Goal: Task Accomplishment & Management: Manage account settings

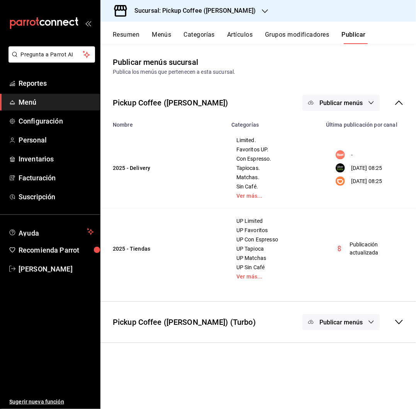
click at [221, 8] on h3 "Sucursal: Pickup Coffee (Cuauhtemoc)" at bounding box center [192, 10] width 128 height 9
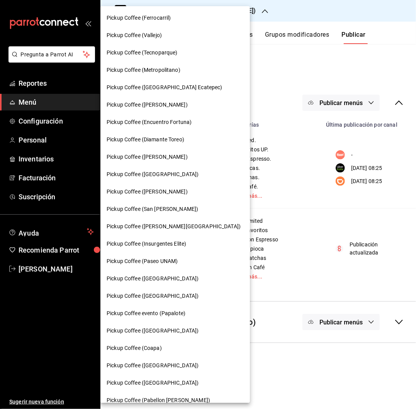
click at [151, 227] on span "Pickup Coffee (Quintana Roo)" at bounding box center [174, 227] width 134 height 8
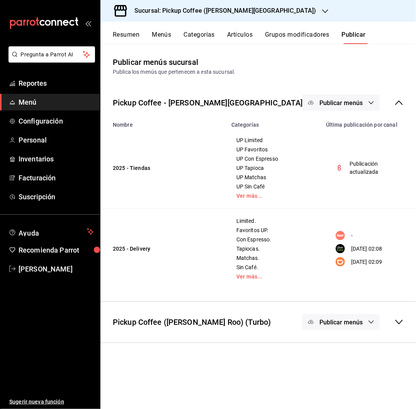
click at [227, 5] on div "Sucursal: Pickup Coffee (Quintana Roo)" at bounding box center [219, 11] width 225 height 22
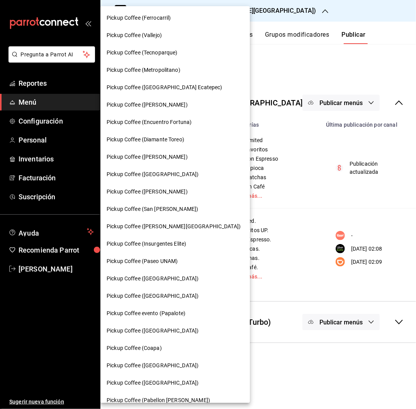
click at [158, 264] on span "Pickup Coffee (Paseo UNAM)" at bounding box center [142, 261] width 71 height 8
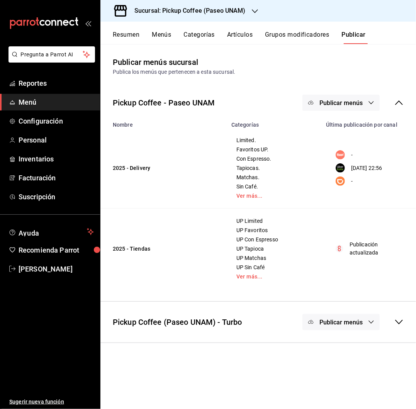
click at [128, 34] on button "Resumen" at bounding box center [126, 37] width 27 height 13
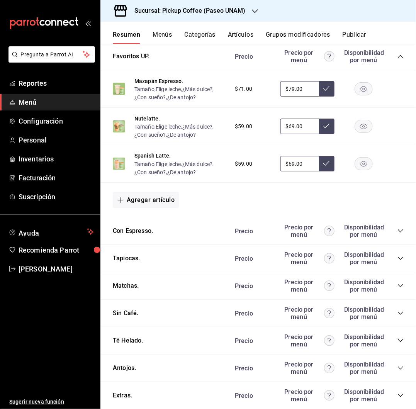
scroll to position [350, 0]
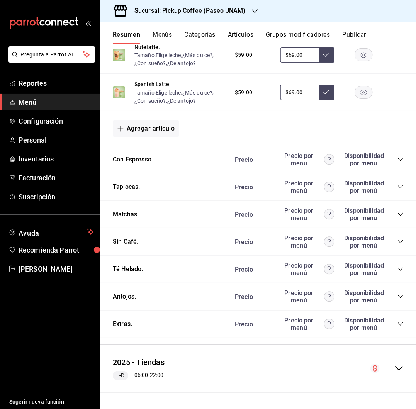
click at [398, 294] on icon "collapse-category-row" at bounding box center [401, 297] width 6 height 6
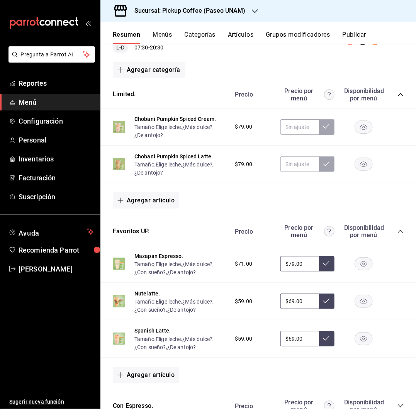
scroll to position [102, 0]
click at [355, 128] on rect "button" at bounding box center [364, 127] width 18 height 13
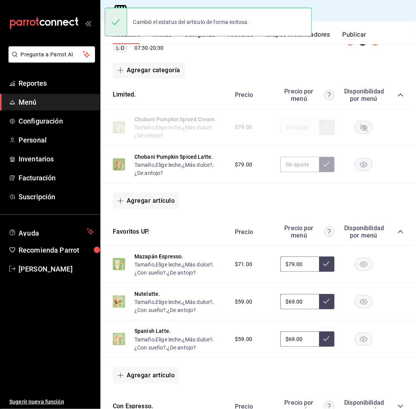
click at [355, 160] on rect "button" at bounding box center [364, 164] width 18 height 13
click at [359, 36] on button "Publicar" at bounding box center [354, 37] width 24 height 13
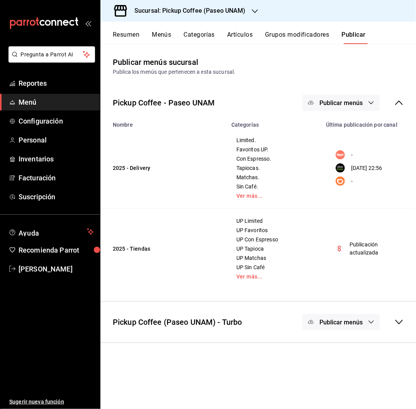
click at [349, 100] on span "Publicar menús" at bounding box center [341, 102] width 43 height 7
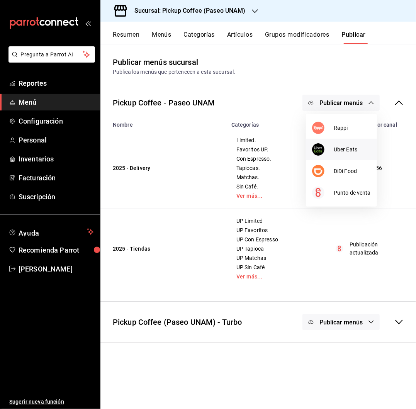
click at [339, 148] on span "Uber Eats" at bounding box center [352, 150] width 37 height 8
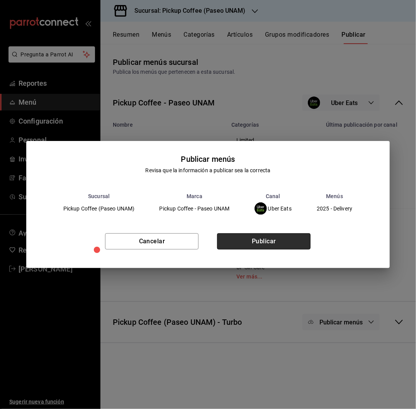
click at [259, 240] on button "Publicar" at bounding box center [264, 241] width 94 height 16
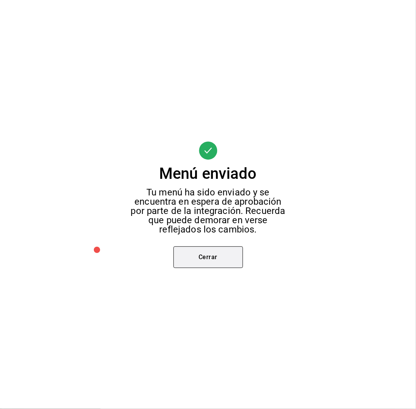
click at [223, 264] on button "Cerrar" at bounding box center [209, 258] width 70 height 22
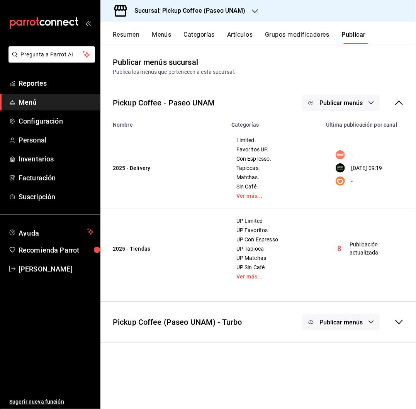
click at [364, 105] on button "Publicar menús" at bounding box center [341, 103] width 77 height 16
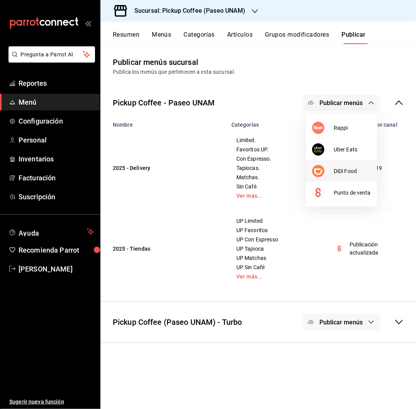
click at [348, 168] on span "DiDi Food" at bounding box center [352, 171] width 37 height 8
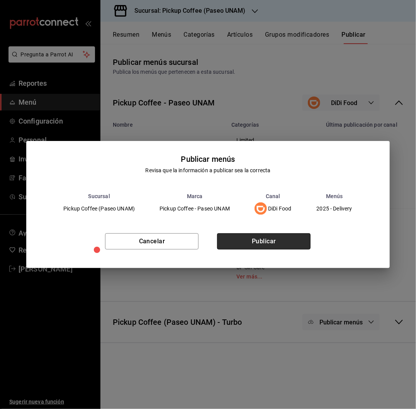
click at [257, 238] on button "Publicar" at bounding box center [264, 241] width 94 height 16
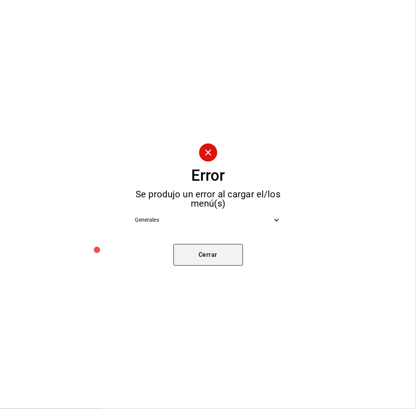
click at [221, 252] on button "Cerrar" at bounding box center [209, 255] width 70 height 22
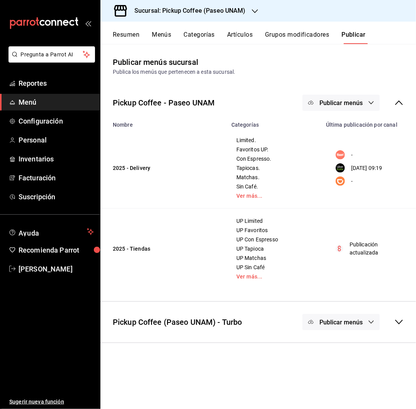
click at [338, 104] on span "Publicar menús" at bounding box center [341, 102] width 43 height 7
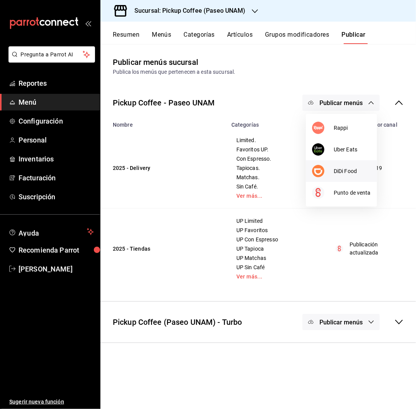
click at [351, 164] on li "DiDi Food" at bounding box center [341, 171] width 71 height 22
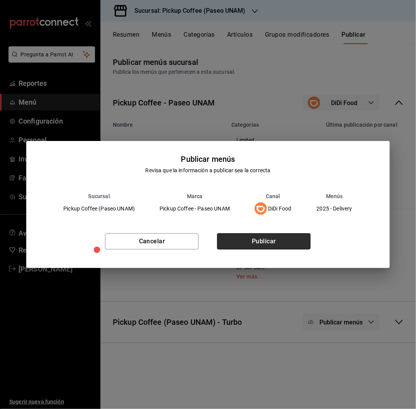
click at [253, 238] on button "Publicar" at bounding box center [264, 241] width 94 height 16
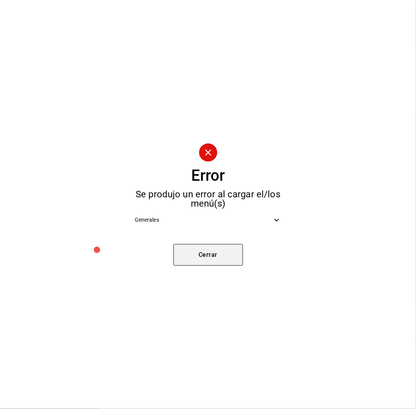
click at [219, 254] on button "Cerrar" at bounding box center [209, 255] width 70 height 22
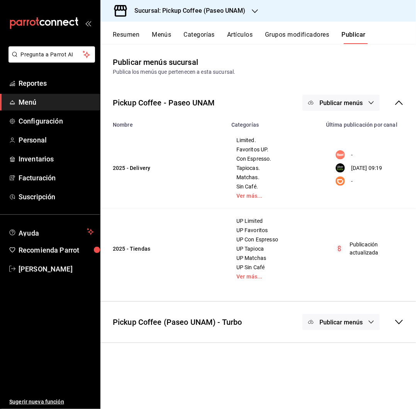
click at [239, 11] on h3 "Sucursal: Pickup Coffee (Paseo UNAM)" at bounding box center [187, 10] width 118 height 9
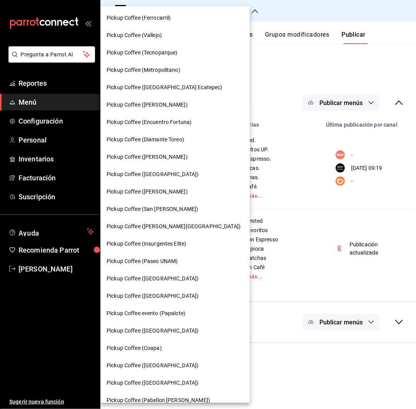
click at [164, 17] on span "Pickup Coffee (Ferrocarril)" at bounding box center [139, 18] width 65 height 8
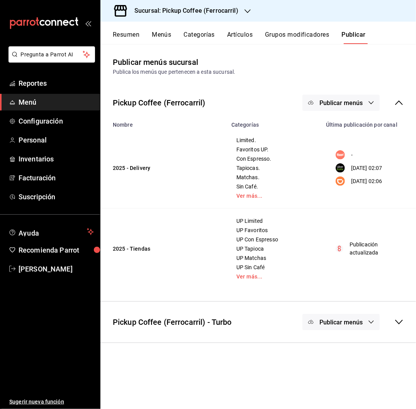
click at [247, 37] on button "Artículos" at bounding box center [240, 37] width 26 height 13
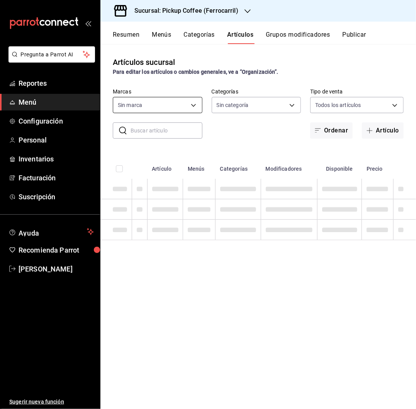
type input "3acf2e5e-de16-433a-8815-1ec09271f53f,4fe063d1-b770-4836-8623-51b1e1838967"
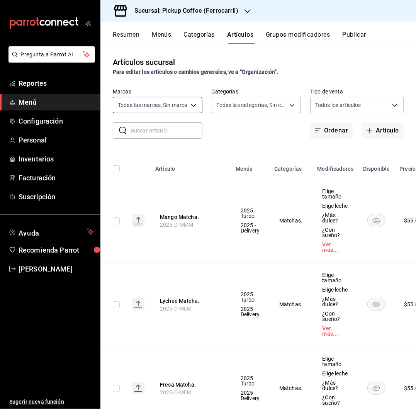
type input "e9754def-5d54-4dd1-8a26-70cd38053bb8,1cd36889-91b5-4eac-a384-92e2680e8651,44e01…"
click at [182, 129] on input "text" at bounding box center [167, 130] width 72 height 15
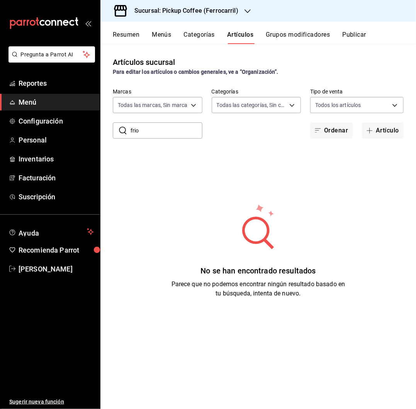
click at [182, 129] on input "frio" at bounding box center [167, 130] width 72 height 15
type input "f"
type input "v"
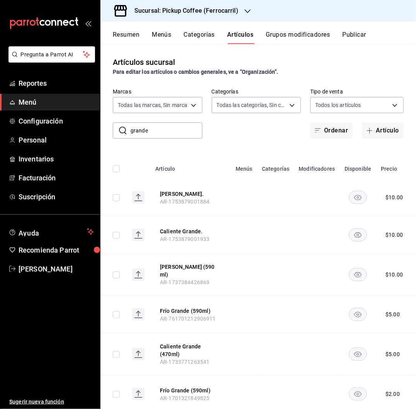
click at [354, 201] on rect "availability-product" at bounding box center [358, 197] width 18 height 13
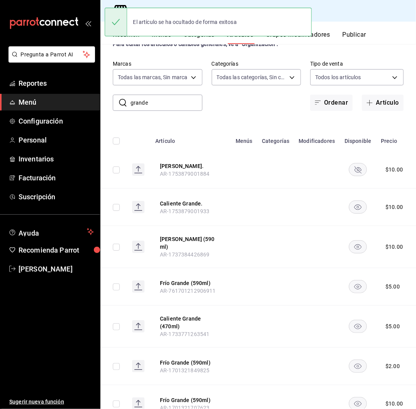
scroll to position [47, 0]
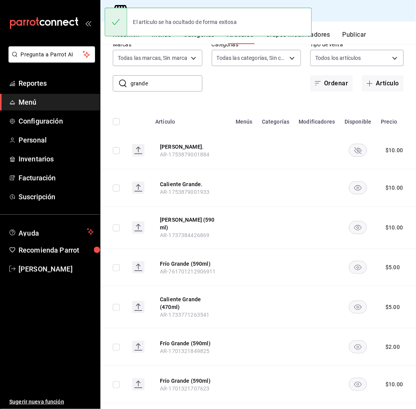
click at [354, 228] on rect "availability-product" at bounding box center [358, 227] width 18 height 13
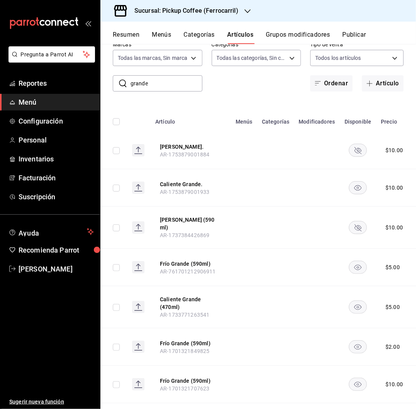
click at [355, 266] on rect "availability-product" at bounding box center [358, 267] width 18 height 13
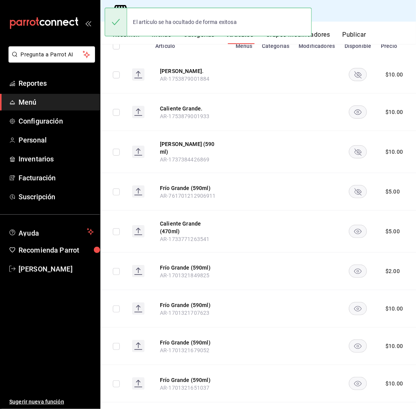
scroll to position [128, 0]
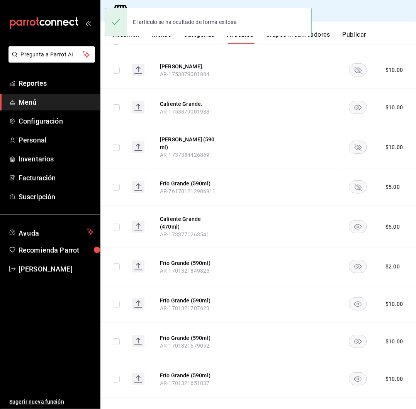
click at [357, 264] on icon "availability-product" at bounding box center [357, 266] width 7 height 5
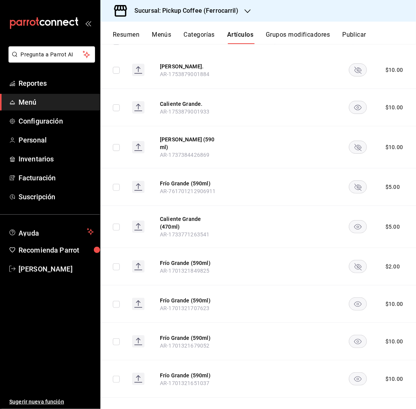
click at [358, 298] on rect "availability-product" at bounding box center [358, 304] width 18 height 13
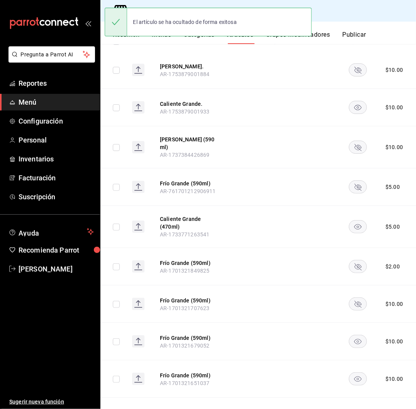
click at [357, 336] on rect "availability-product" at bounding box center [358, 342] width 18 height 13
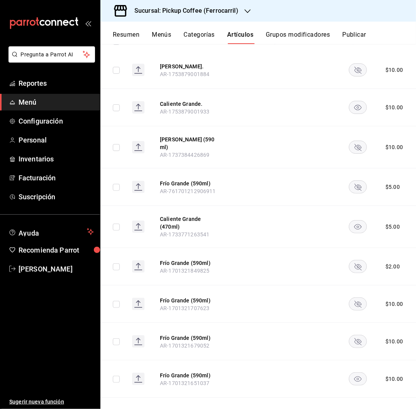
click at [353, 373] on rect "availability-product" at bounding box center [358, 379] width 18 height 13
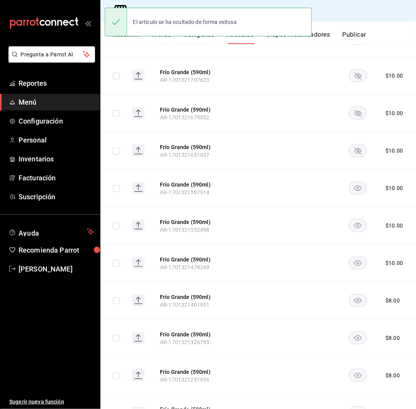
scroll to position [356, 0]
click at [354, 294] on rect "availability-product" at bounding box center [358, 300] width 18 height 13
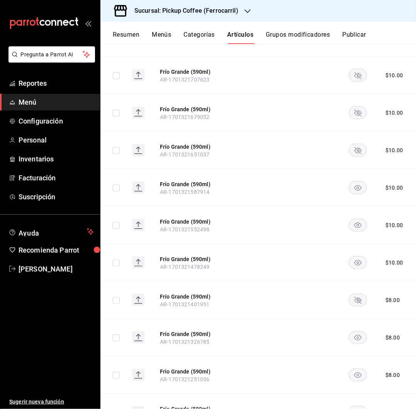
click at [356, 259] on rect "availability-product" at bounding box center [358, 263] width 18 height 13
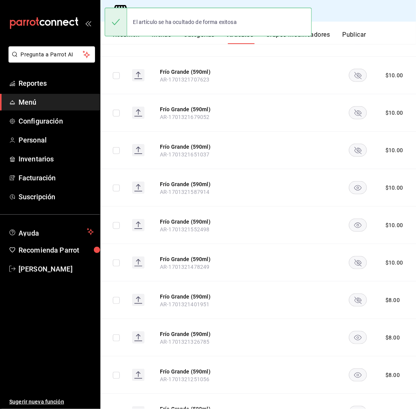
click at [359, 219] on rect "availability-product" at bounding box center [358, 225] width 18 height 13
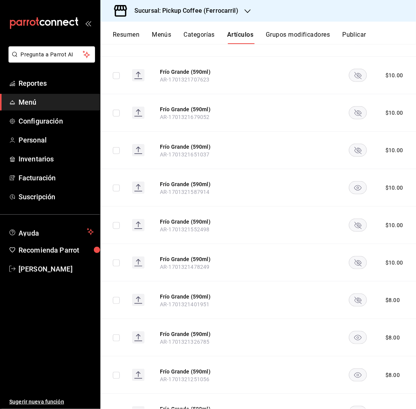
click at [354, 182] on rect "availability-product" at bounding box center [358, 188] width 18 height 13
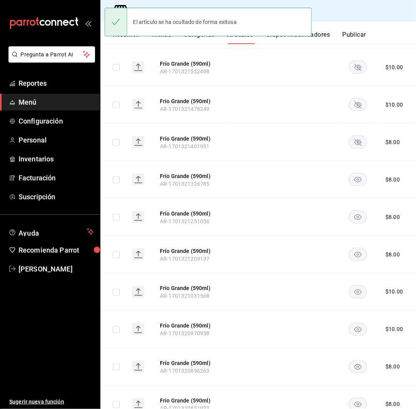
scroll to position [519, 0]
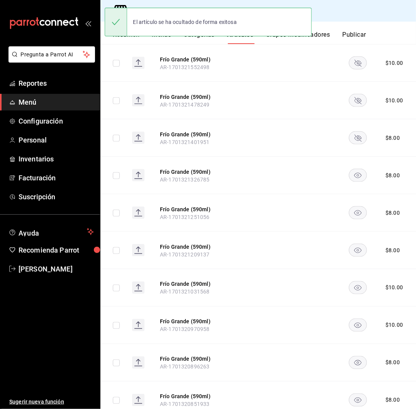
click at [355, 169] on rect "availability-product" at bounding box center [358, 175] width 18 height 13
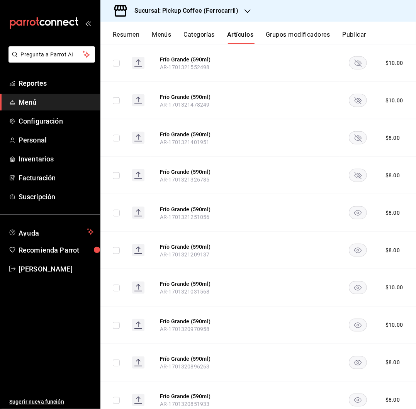
click at [354, 207] on rect "availability-product" at bounding box center [358, 213] width 18 height 13
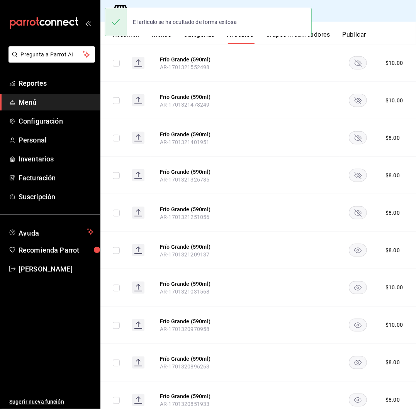
click at [355, 244] on rect "availability-product" at bounding box center [358, 250] width 18 height 13
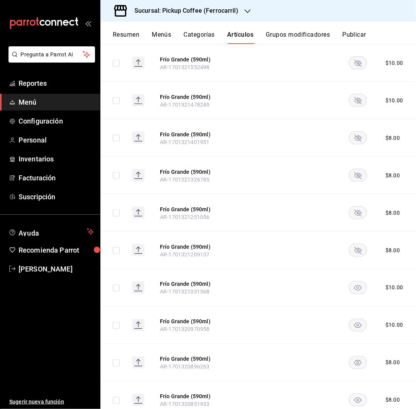
click at [354, 282] on rect "availability-product" at bounding box center [358, 288] width 18 height 13
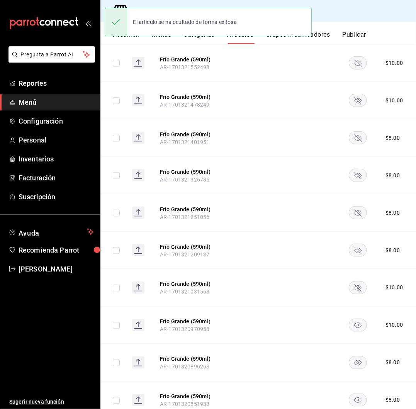
click at [358, 323] on icon "availability-product" at bounding box center [357, 325] width 7 height 5
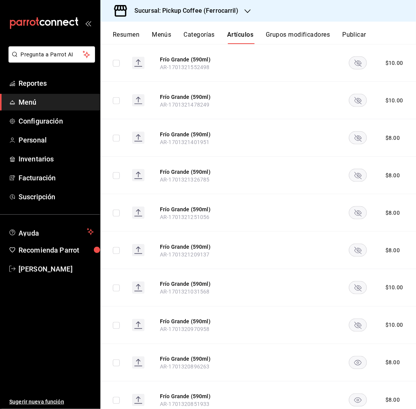
click at [358, 357] on rect "availability-product" at bounding box center [358, 363] width 18 height 13
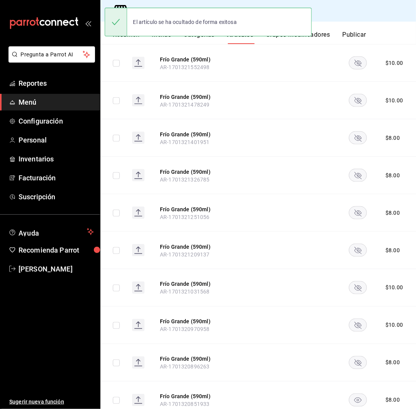
scroll to position [564, 0]
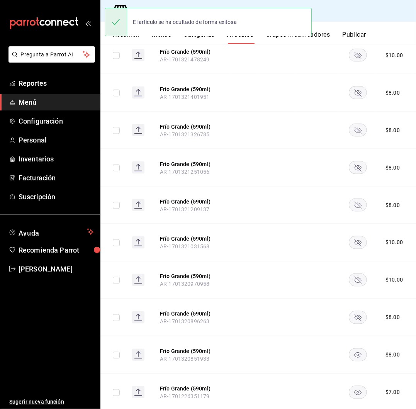
click at [355, 349] on rect "availability-product" at bounding box center [358, 355] width 18 height 13
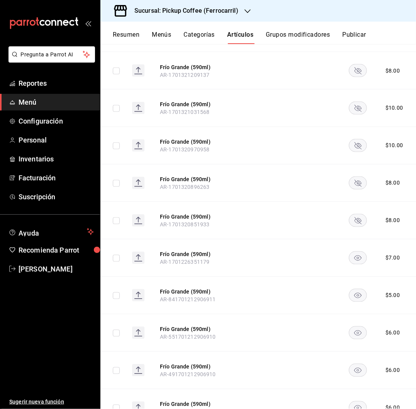
scroll to position [702, 0]
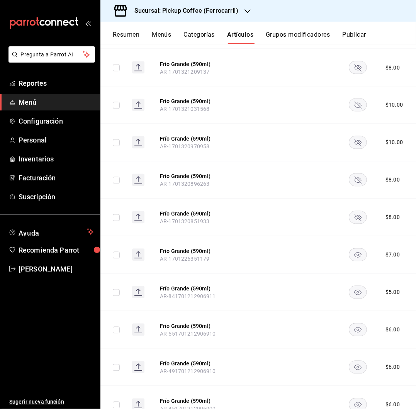
click at [359, 286] on rect "availability-product" at bounding box center [358, 292] width 18 height 13
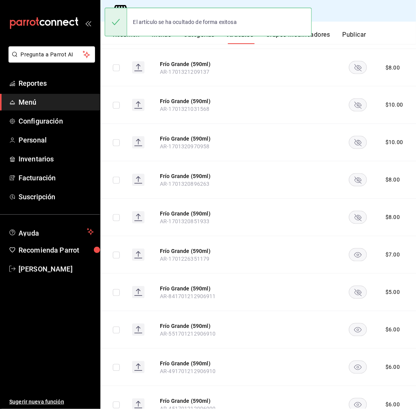
click at [359, 249] on rect "availability-product" at bounding box center [358, 255] width 18 height 13
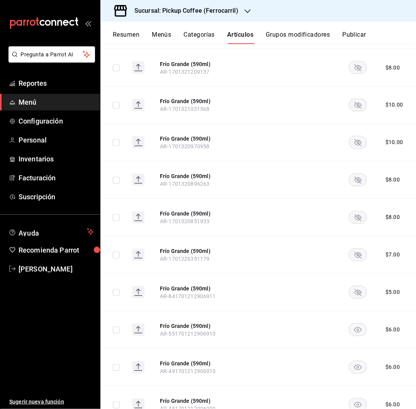
click at [361, 324] on rect "availability-product" at bounding box center [358, 330] width 18 height 13
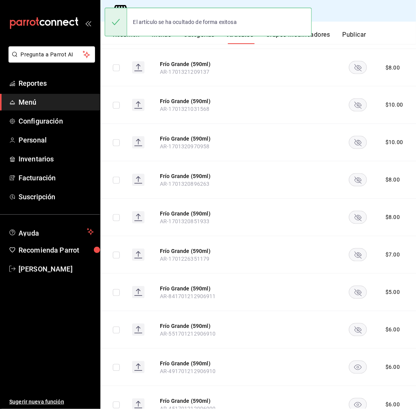
click at [353, 361] on rect "availability-product" at bounding box center [358, 367] width 18 height 13
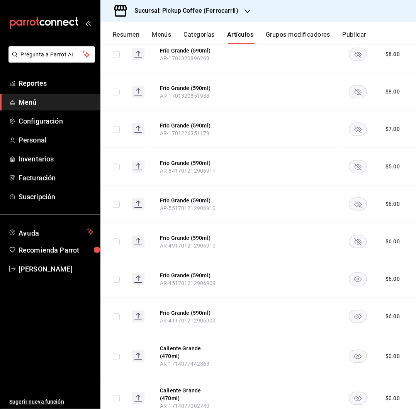
scroll to position [829, 0]
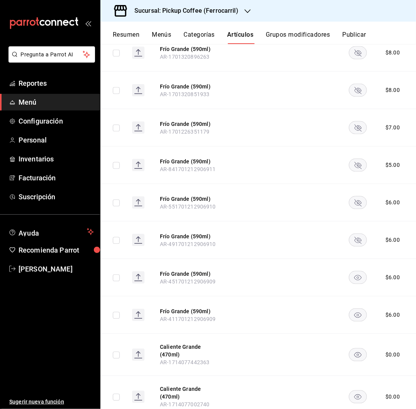
click at [357, 275] on icon "availability-product" at bounding box center [357, 277] width 7 height 5
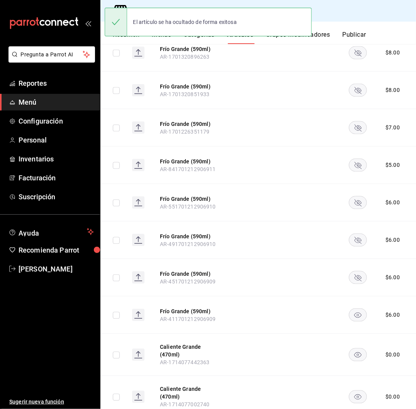
click at [355, 309] on rect "availability-product" at bounding box center [358, 315] width 18 height 13
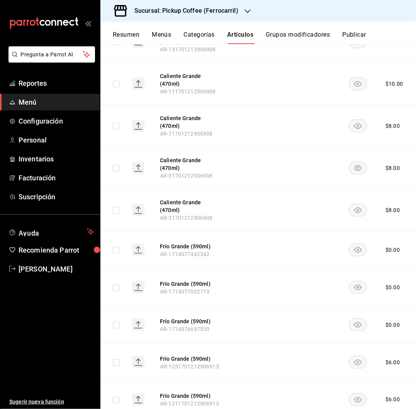
scroll to position [1647, 0]
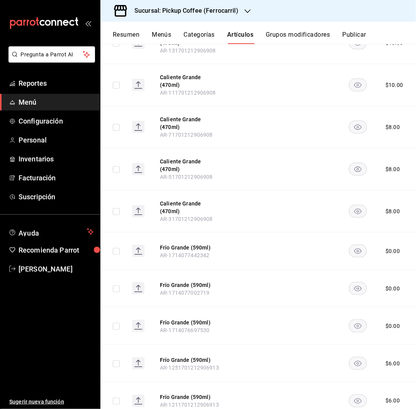
click at [353, 245] on rect "availability-product" at bounding box center [358, 251] width 18 height 13
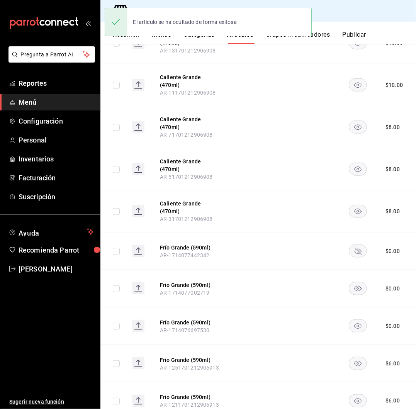
click at [357, 282] on rect "availability-product" at bounding box center [358, 288] width 18 height 13
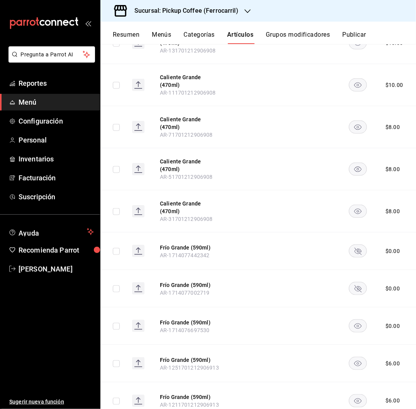
click at [354, 324] on icon "availability-product" at bounding box center [357, 326] width 7 height 5
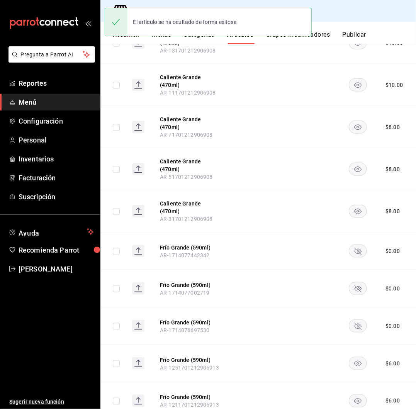
click at [353, 357] on rect "availability-product" at bounding box center [358, 363] width 18 height 13
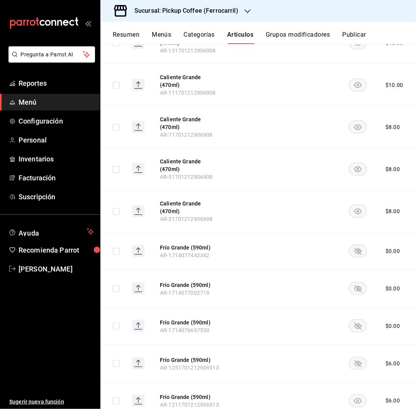
click at [353, 395] on rect "availability-product" at bounding box center [358, 401] width 18 height 13
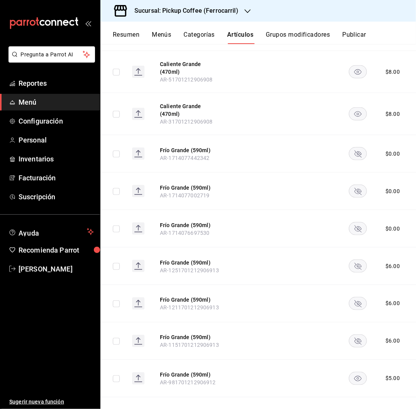
scroll to position [1748, 0]
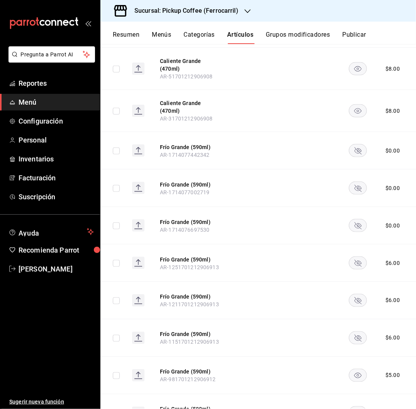
click at [356, 369] on rect "availability-product" at bounding box center [358, 375] width 18 height 13
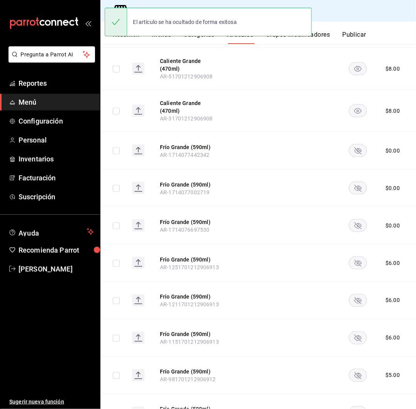
click at [355, 407] on rect "availability-product" at bounding box center [358, 413] width 18 height 13
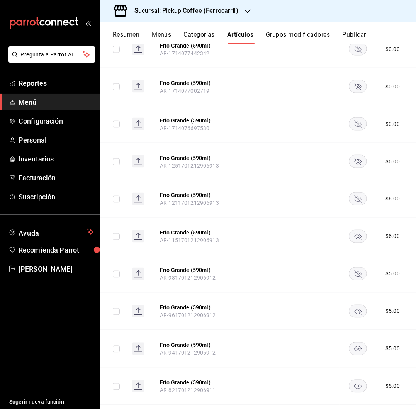
scroll to position [1852, 0]
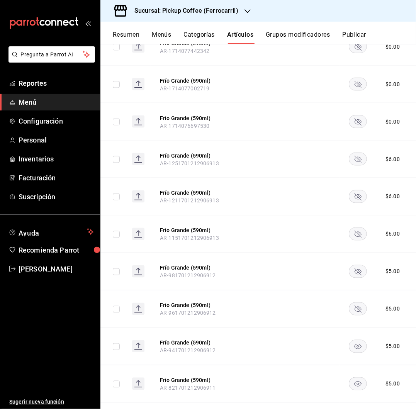
click at [361, 340] on rect "availability-product" at bounding box center [358, 346] width 18 height 13
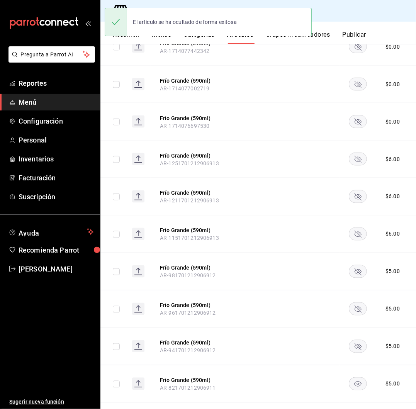
click at [356, 378] on rect "availability-product" at bounding box center [358, 384] width 18 height 13
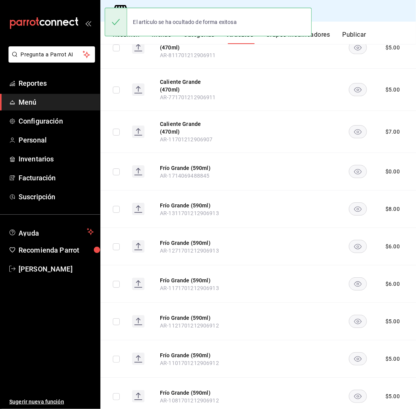
scroll to position [2385, 0]
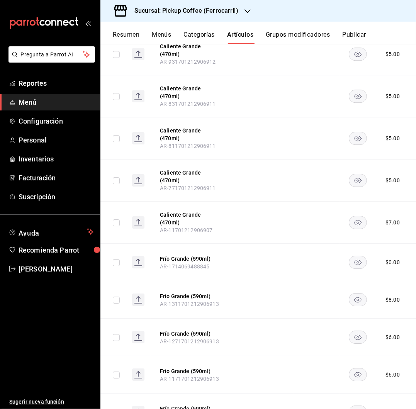
click at [356, 256] on rect "availability-product" at bounding box center [358, 262] width 18 height 13
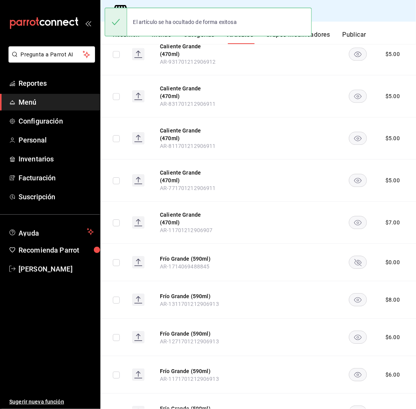
click at [357, 294] on rect "availability-product" at bounding box center [358, 300] width 18 height 13
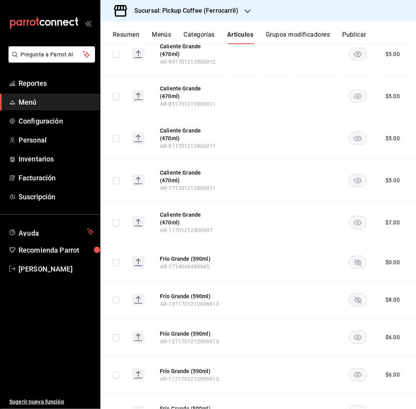
click at [357, 331] on rect "availability-product" at bounding box center [358, 337] width 18 height 13
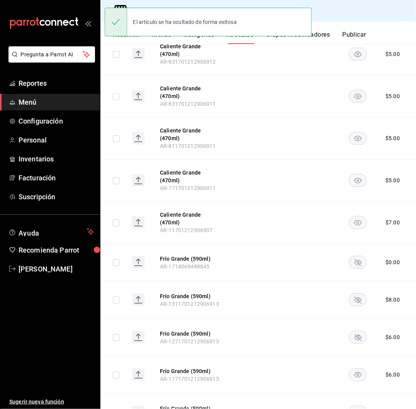
click at [353, 369] on rect "availability-product" at bounding box center [358, 375] width 18 height 13
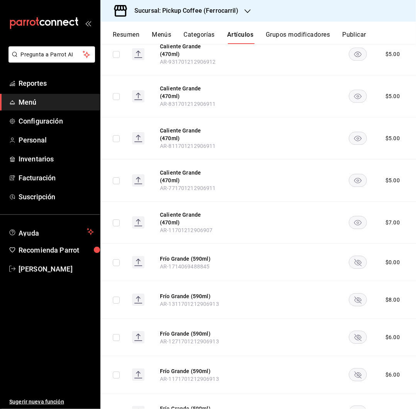
click at [357, 406] on rect "availability-product" at bounding box center [358, 412] width 18 height 13
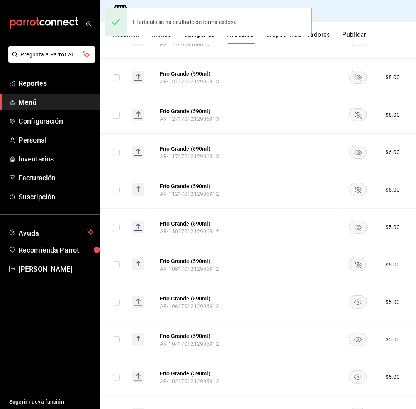
scroll to position [2609, 0]
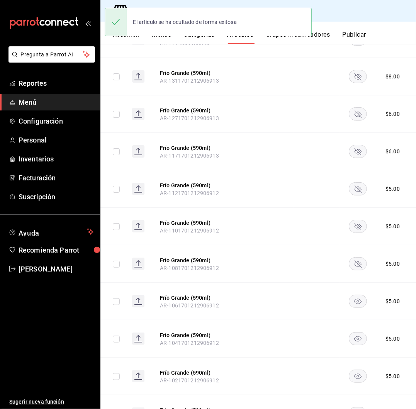
click at [358, 295] on rect "availability-product" at bounding box center [358, 301] width 18 height 13
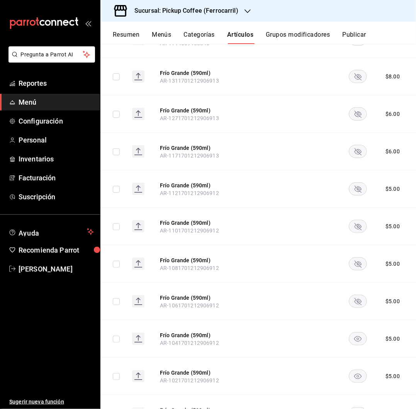
click at [359, 333] on rect "availability-product" at bounding box center [358, 339] width 18 height 13
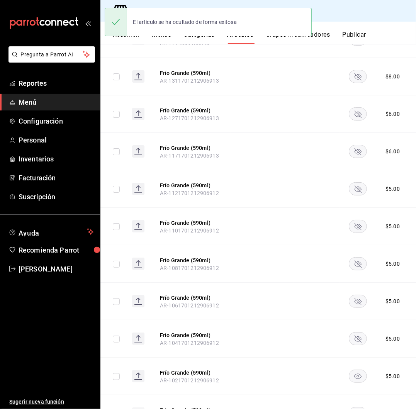
click at [361, 370] on rect "availability-product" at bounding box center [358, 376] width 18 height 13
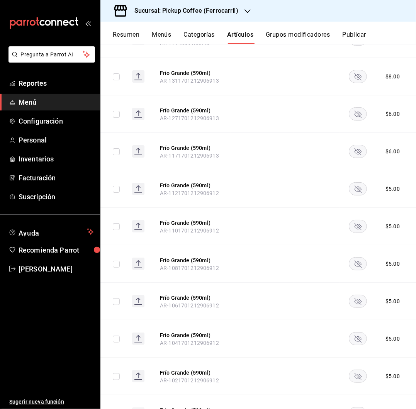
click at [358, 409] on icon "availability-product" at bounding box center [357, 414] width 7 height 5
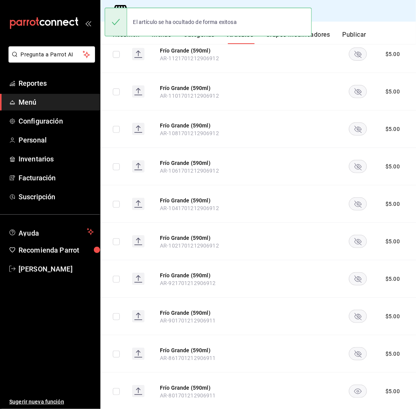
scroll to position [2789, 0]
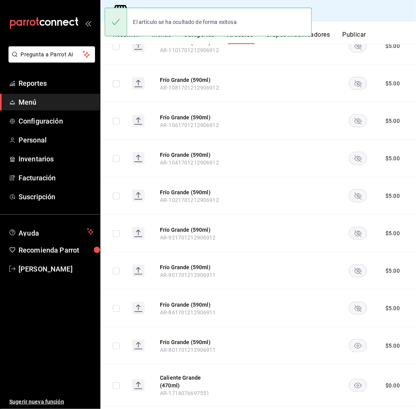
click at [355, 340] on rect "availability-product" at bounding box center [358, 346] width 18 height 13
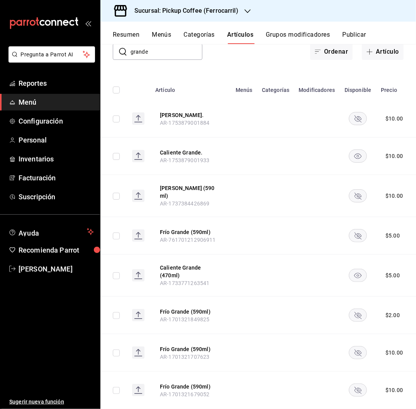
scroll to position [0, 0]
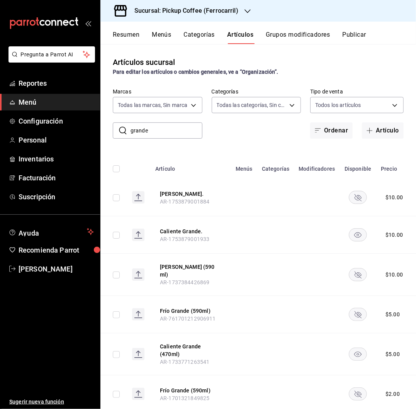
click at [160, 131] on input "grande" at bounding box center [167, 130] width 72 height 15
type input "g"
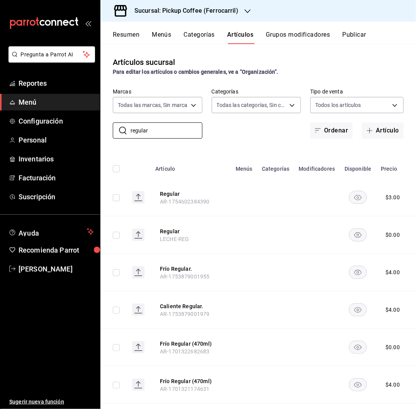
type input "regular"
click at [360, 274] on rect "availability-product" at bounding box center [358, 272] width 18 height 13
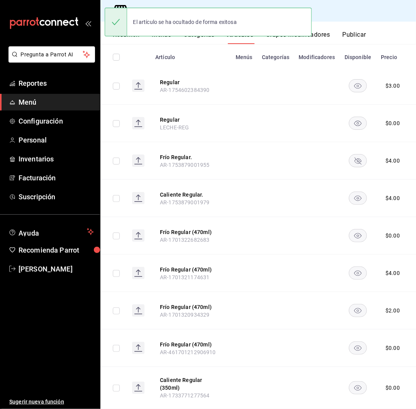
scroll to position [113, 0]
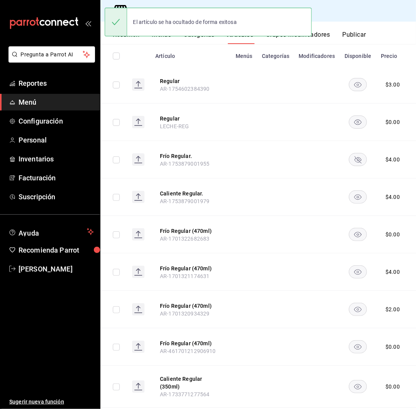
click at [359, 234] on rect "availability-product" at bounding box center [358, 234] width 18 height 13
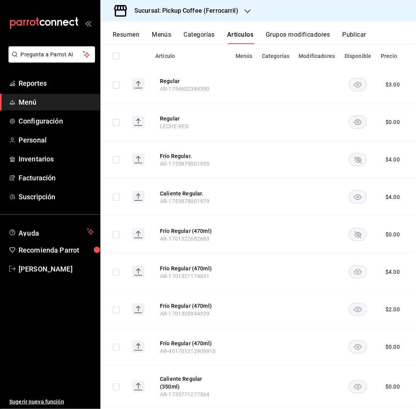
click at [356, 271] on rect "availability-product" at bounding box center [358, 272] width 18 height 13
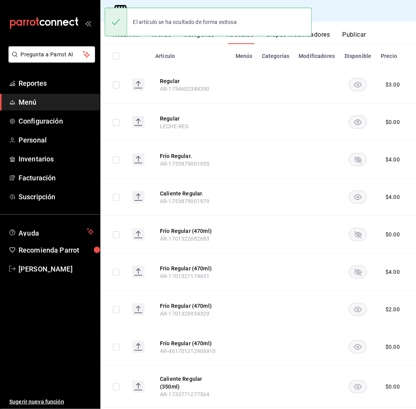
click at [349, 305] on rect "availability-product" at bounding box center [358, 309] width 18 height 13
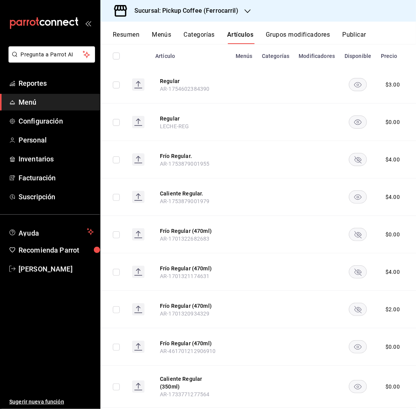
click at [357, 349] on rect "availability-product" at bounding box center [358, 347] width 18 height 13
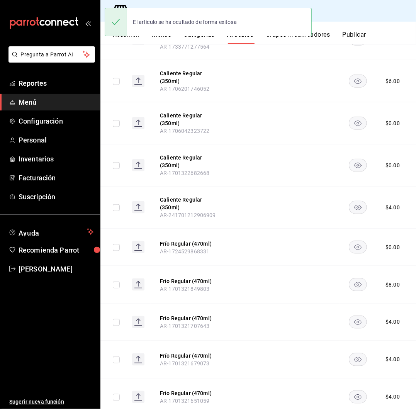
scroll to position [461, 0]
click at [359, 278] on rect "availability-product" at bounding box center [358, 284] width 18 height 13
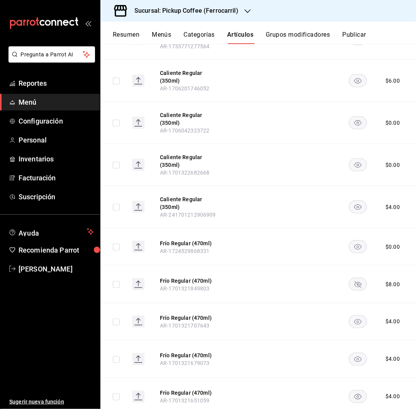
click at [355, 316] on rect "availability-product" at bounding box center [358, 322] width 18 height 13
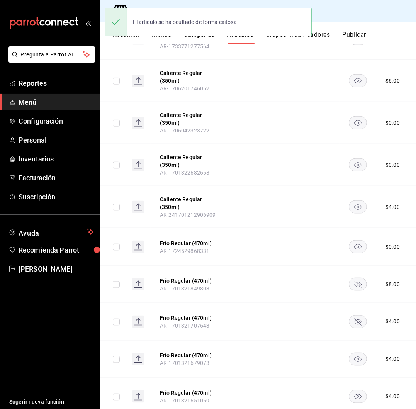
click at [358, 353] on rect "availability-product" at bounding box center [358, 359] width 18 height 13
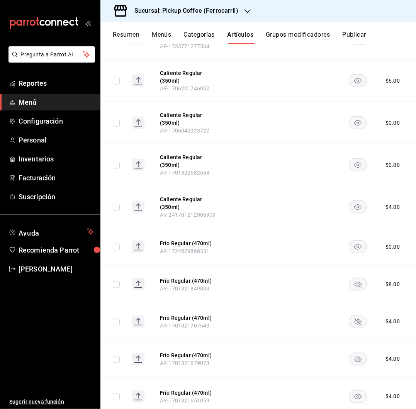
click at [356, 395] on icon "availability-product" at bounding box center [357, 397] width 7 height 5
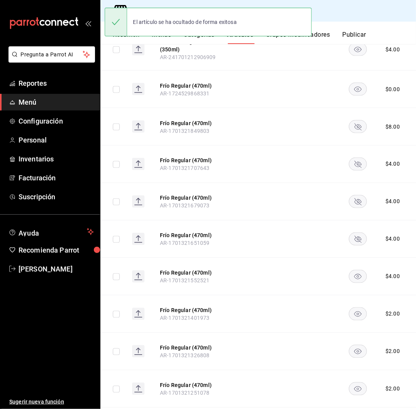
scroll to position [620, 0]
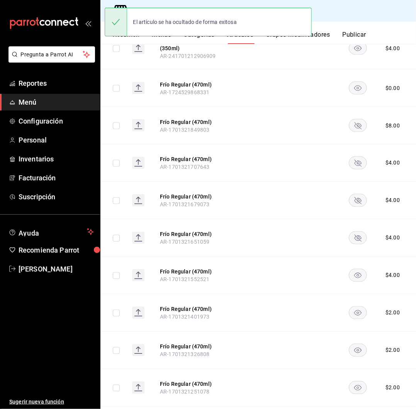
click at [354, 307] on rect "availability-product" at bounding box center [358, 313] width 18 height 13
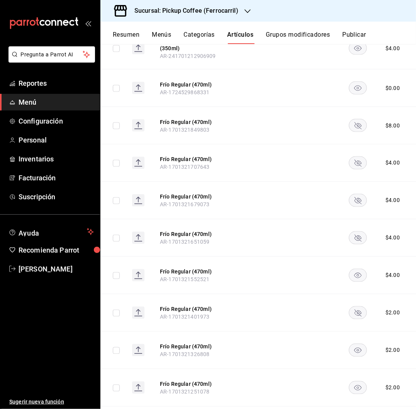
click at [359, 269] on rect "availability-product" at bounding box center [358, 275] width 18 height 13
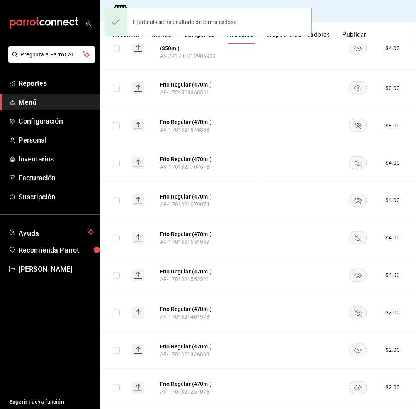
click at [353, 344] on rect "availability-product" at bounding box center [358, 350] width 18 height 13
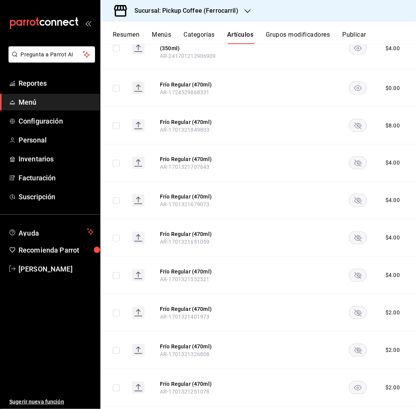
click at [353, 382] on rect "availability-product" at bounding box center [358, 388] width 18 height 13
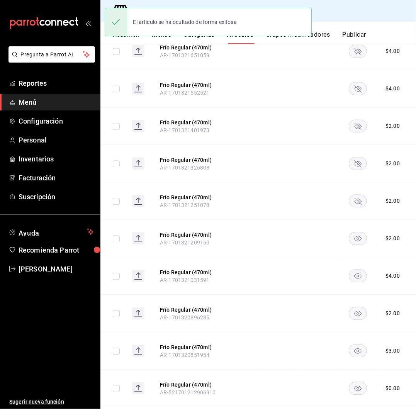
scroll to position [808, 0]
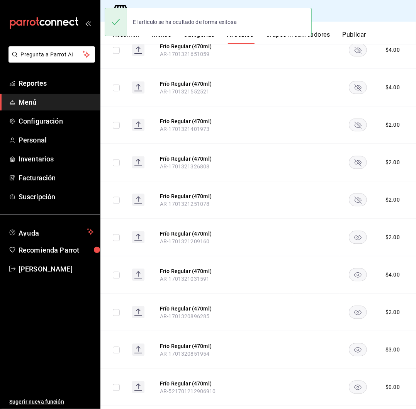
click at [358, 231] on rect "availability-product" at bounding box center [358, 237] width 18 height 13
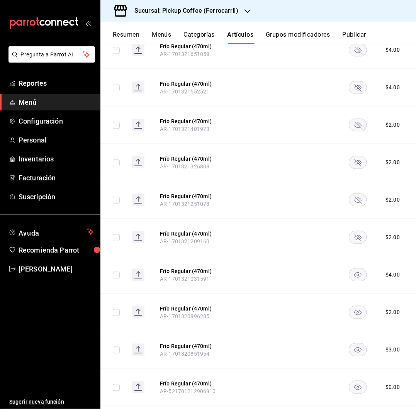
click at [355, 269] on rect "availability-product" at bounding box center [358, 275] width 18 height 13
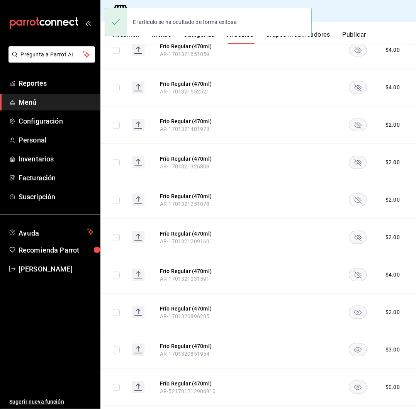
click at [358, 306] on rect "availability-product" at bounding box center [358, 312] width 18 height 13
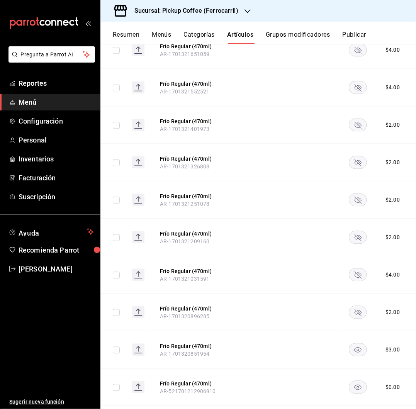
click at [356, 344] on rect "availability-product" at bounding box center [358, 350] width 18 height 13
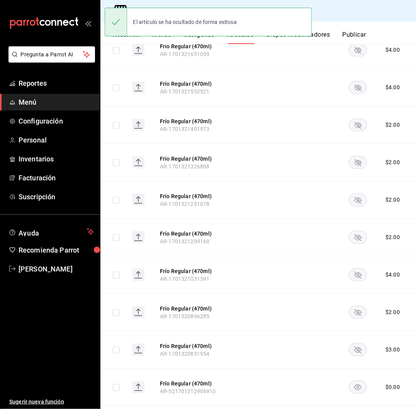
click at [354, 385] on icon "availability-product" at bounding box center [357, 387] width 7 height 5
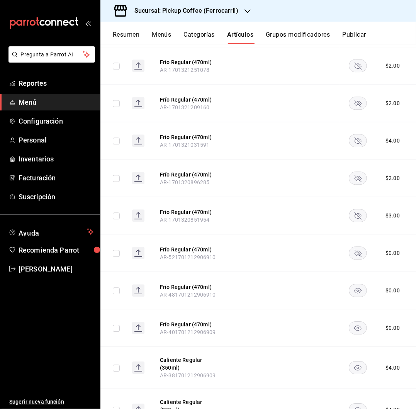
scroll to position [979, 0]
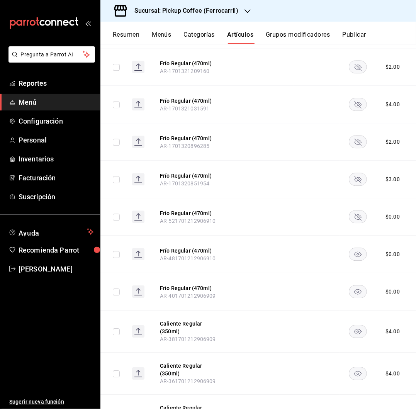
click at [356, 248] on rect "availability-product" at bounding box center [358, 254] width 18 height 13
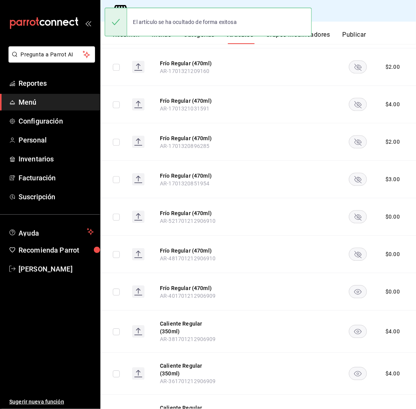
click at [358, 286] on rect "availability-product" at bounding box center [358, 292] width 18 height 13
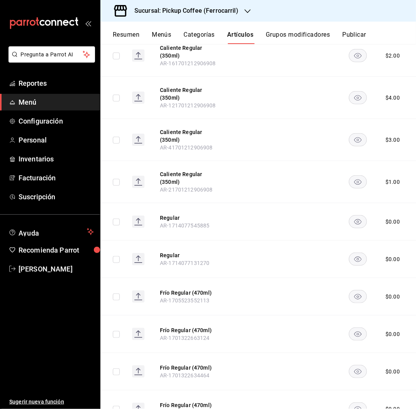
scroll to position [1593, 0]
click at [354, 294] on icon "availability-product" at bounding box center [357, 296] width 7 height 5
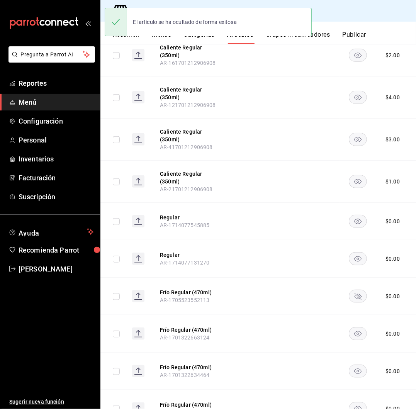
click at [352, 327] on rect "availability-product" at bounding box center [358, 333] width 18 height 13
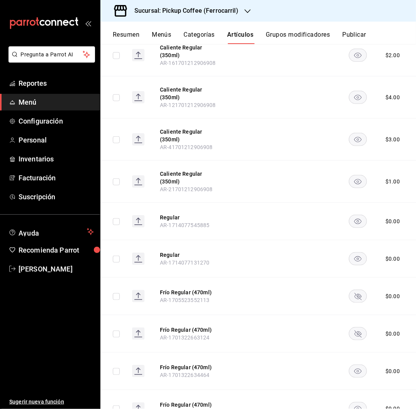
click at [351, 365] on rect "availability-product" at bounding box center [358, 371] width 18 height 13
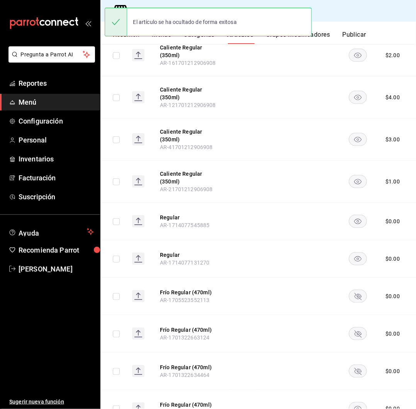
click at [360, 402] on rect "availability-product" at bounding box center [358, 408] width 18 height 13
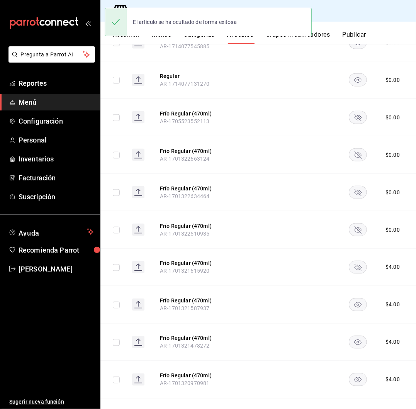
scroll to position [1772, 0]
click at [361, 298] on rect "availability-product" at bounding box center [358, 304] width 18 height 13
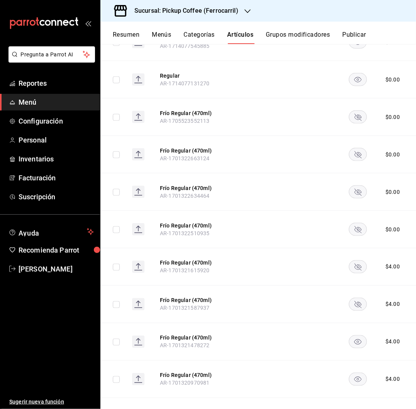
click at [358, 336] on rect "availability-product" at bounding box center [358, 342] width 18 height 13
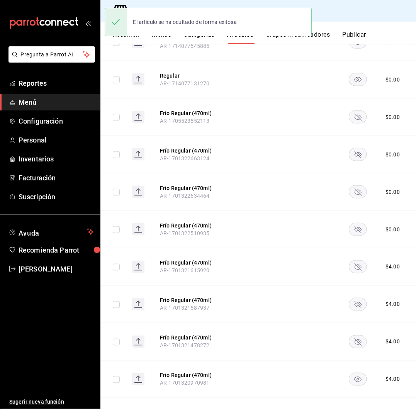
click at [356, 377] on icon "availability-product" at bounding box center [357, 379] width 7 height 5
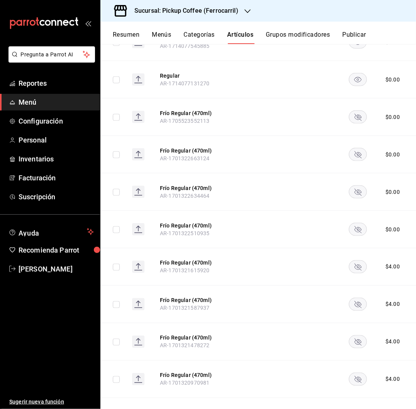
click at [359, 409] on rect "availability-product" at bounding box center [358, 417] width 18 height 13
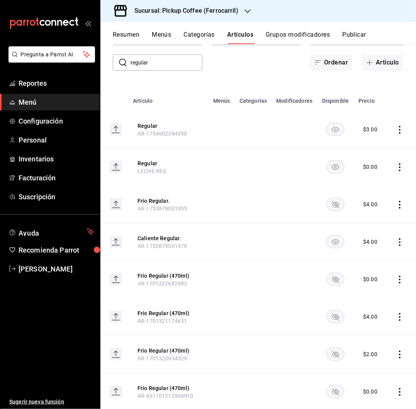
scroll to position [0, 0]
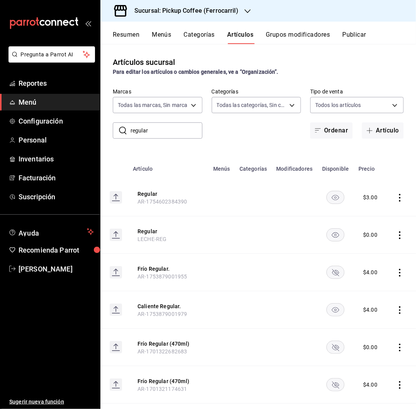
click at [361, 33] on button "Publicar" at bounding box center [354, 37] width 24 height 13
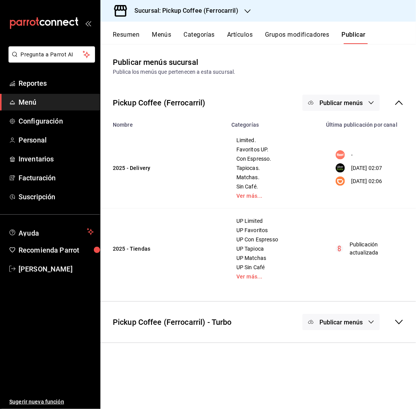
click at [350, 99] on span "Publicar menús" at bounding box center [341, 102] width 43 height 7
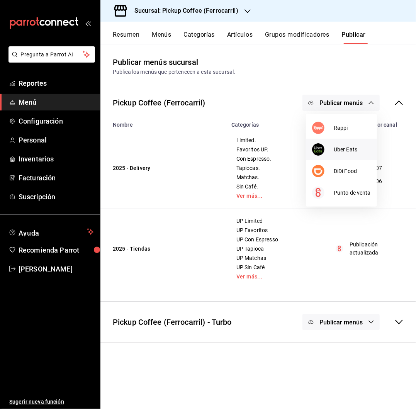
click at [339, 145] on li "Uber Eats" at bounding box center [341, 150] width 71 height 22
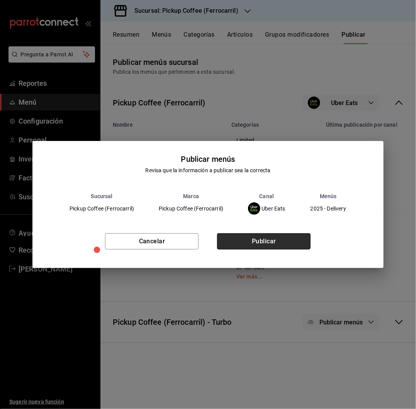
click at [273, 237] on button "Publicar" at bounding box center [264, 241] width 94 height 16
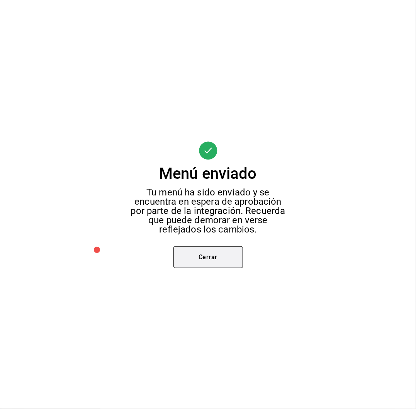
click at [231, 256] on button "Cerrar" at bounding box center [209, 258] width 70 height 22
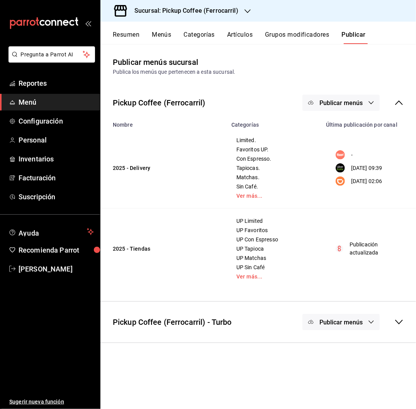
click at [329, 102] on span "Publicar menús" at bounding box center [341, 102] width 43 height 7
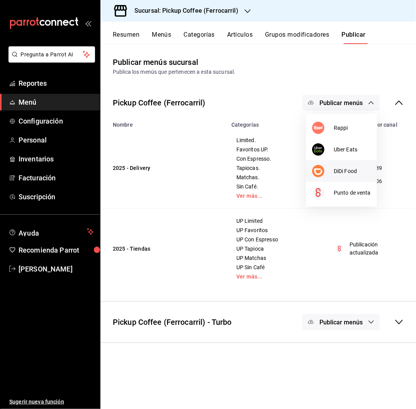
click at [341, 167] on span "DiDi Food" at bounding box center [352, 171] width 37 height 8
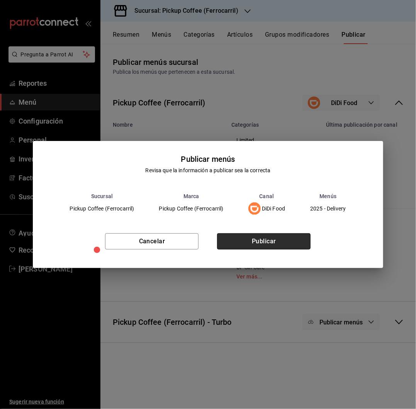
click at [264, 238] on button "Publicar" at bounding box center [264, 241] width 94 height 16
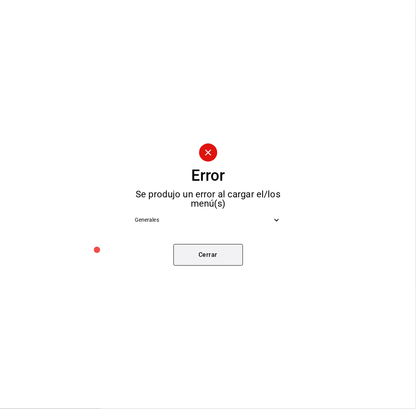
click at [220, 254] on button "Cerrar" at bounding box center [209, 255] width 70 height 22
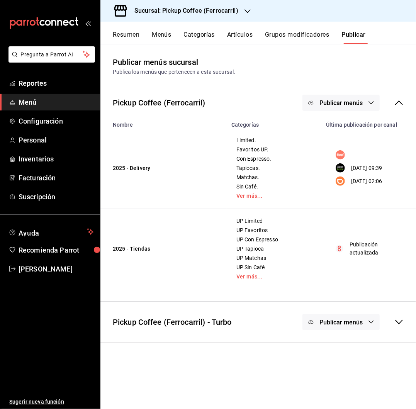
click at [235, 10] on h3 "Sucursal: Pickup Coffee (Ferrocarril)" at bounding box center [183, 10] width 110 height 9
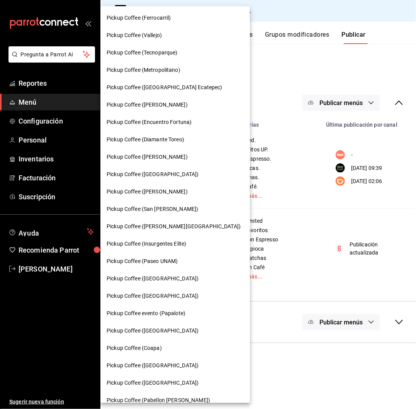
click at [163, 325] on div "Pickup Coffee ([GEOGRAPHIC_DATA])" at bounding box center [175, 330] width 150 height 17
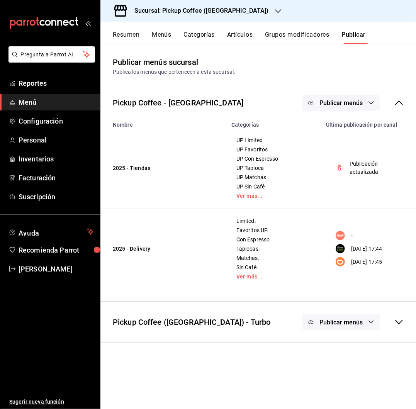
click at [35, 99] on span "Menú" at bounding box center [56, 102] width 75 height 10
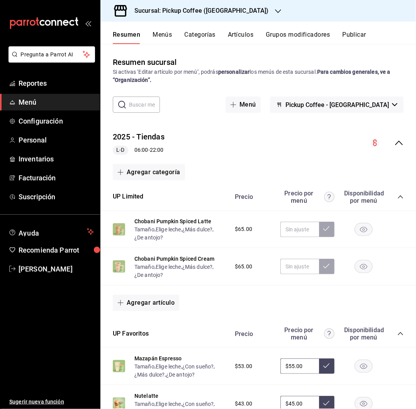
click at [245, 29] on div "Resumen Menús Categorías Artículos Grupos modificadores Publicar" at bounding box center [258, 33] width 316 height 22
click at [242, 32] on button "Artículos" at bounding box center [241, 37] width 26 height 13
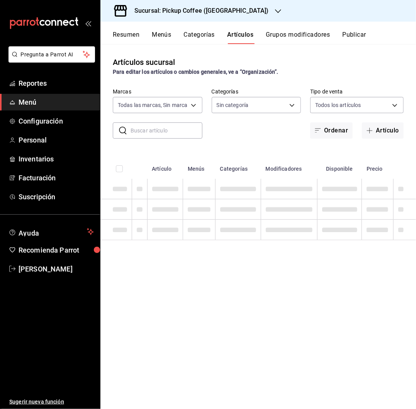
type input "f95c3ca3-ad6a-46df-9f14-b82bb80b268f,59279f7f-c73f-4648-a564-e6022c25b001"
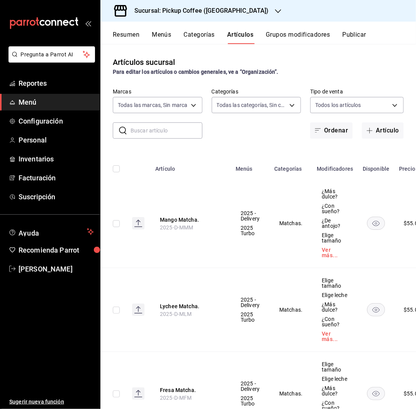
type input "e3cabf47-f91f-4078-8aa7-ea16804478a5,4cb56076-c137-4dc2-b968-9568bf3320d3,bd14c…"
click at [174, 131] on input "text" at bounding box center [167, 130] width 72 height 15
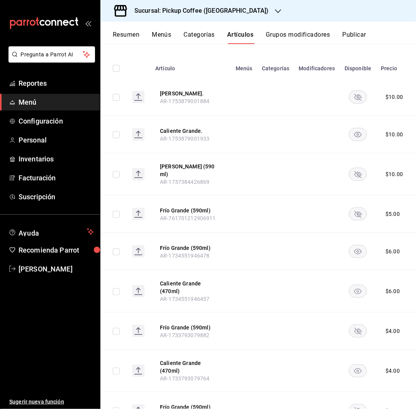
scroll to position [102, 0]
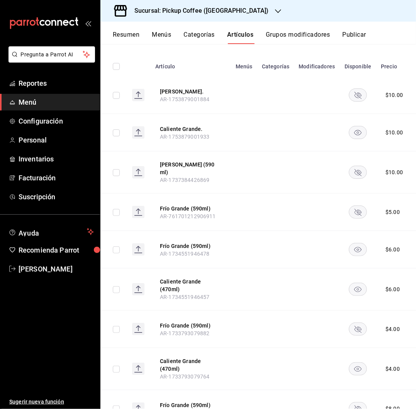
type input "grande"
click at [359, 244] on rect "availability-product" at bounding box center [358, 250] width 18 height 13
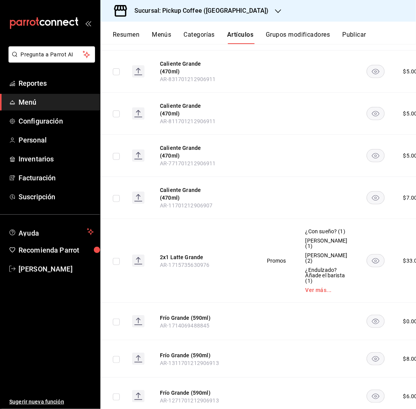
scroll to position [2770, 0]
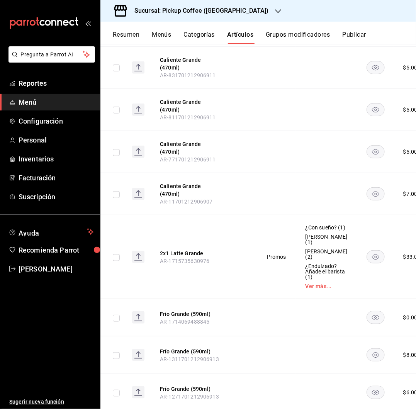
click at [367, 312] on rect "availability-product" at bounding box center [376, 318] width 18 height 13
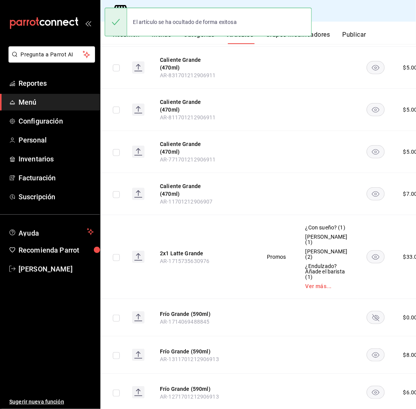
click at [367, 349] on rect "availability-product" at bounding box center [376, 355] width 18 height 13
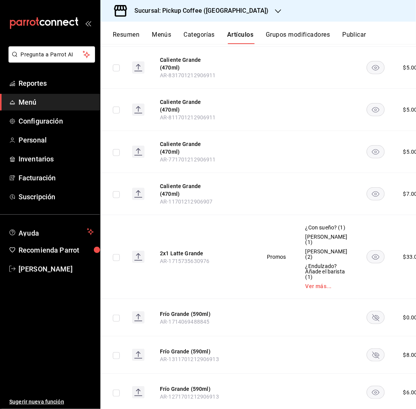
click at [367, 387] on rect "availability-product" at bounding box center [376, 393] width 18 height 13
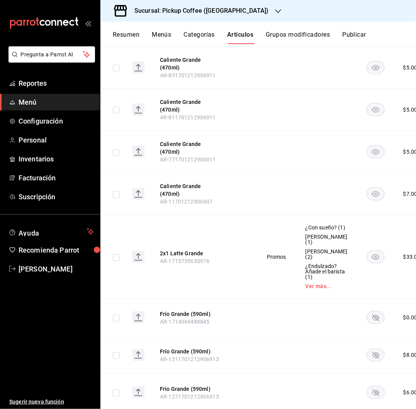
scroll to position [2849, 0]
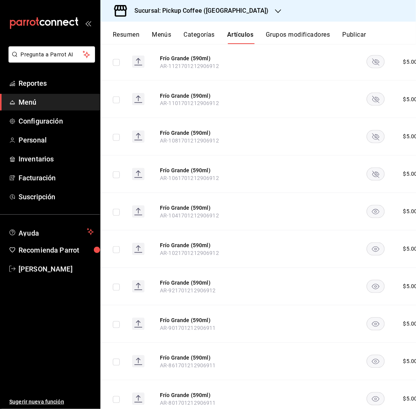
scroll to position [3179, 0]
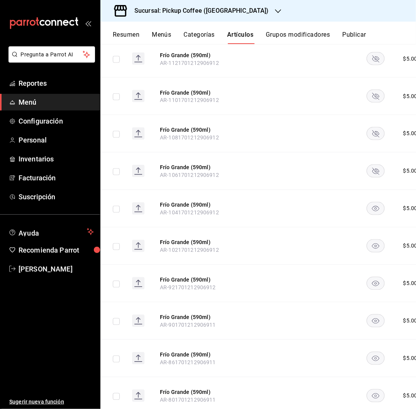
click at [367, 315] on rect "availability-product" at bounding box center [376, 321] width 18 height 13
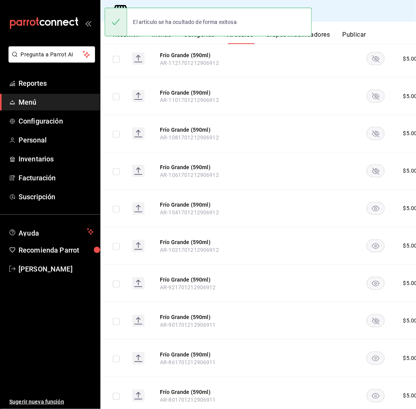
click at [367, 352] on rect "availability-product" at bounding box center [376, 358] width 18 height 13
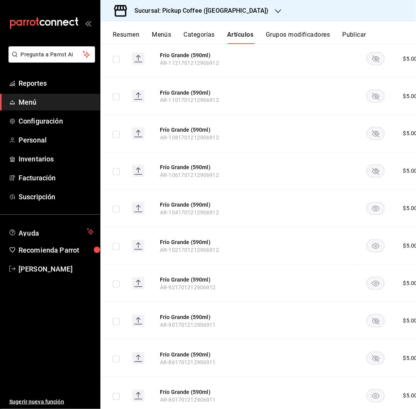
click at [367, 277] on icon "availability-product" at bounding box center [376, 283] width 18 height 13
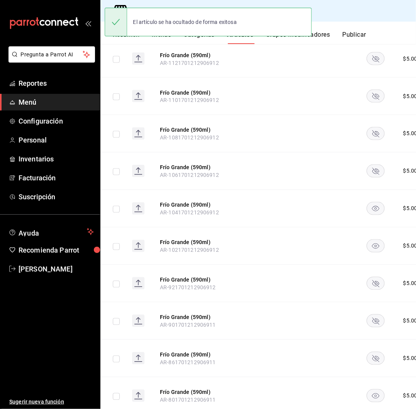
click at [372, 206] on icon "availability-product" at bounding box center [375, 208] width 7 height 5
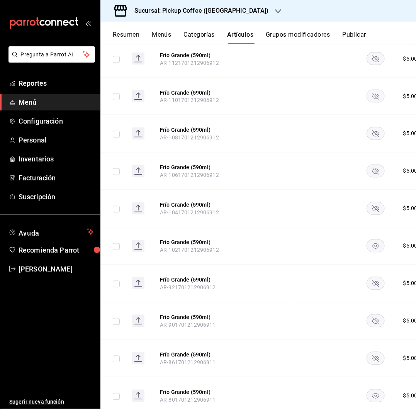
click at [367, 240] on rect "availability-product" at bounding box center [376, 246] width 18 height 13
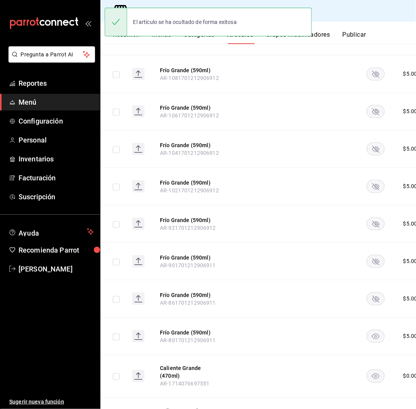
scroll to position [3297, 0]
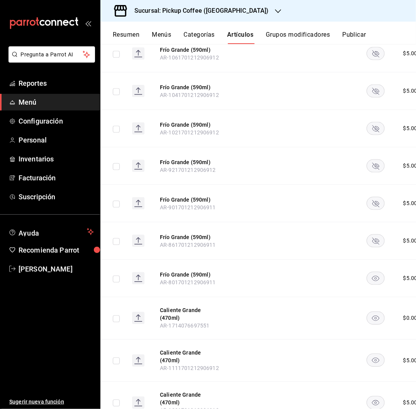
click at [372, 276] on icon "availability-product" at bounding box center [375, 278] width 7 height 5
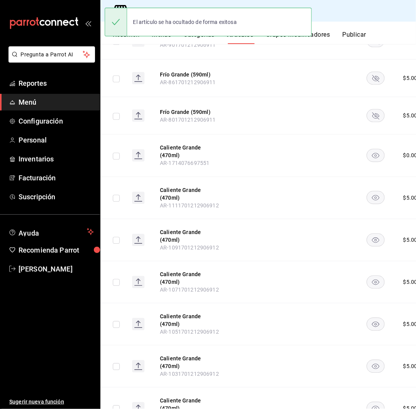
scroll to position [3487, 0]
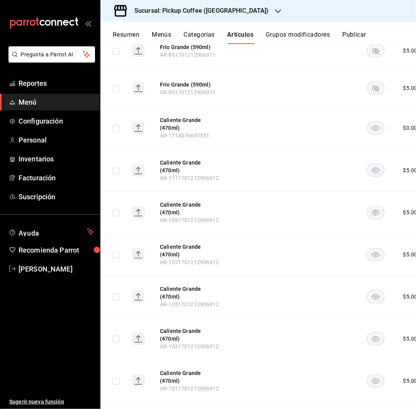
click at [359, 36] on button "Publicar" at bounding box center [354, 37] width 24 height 13
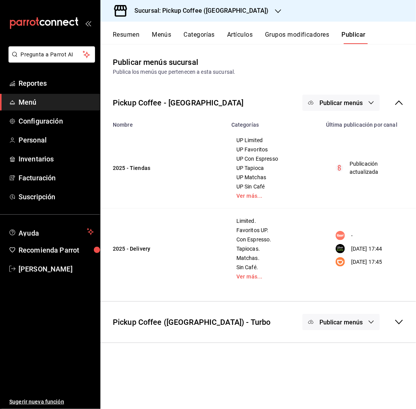
click at [334, 104] on span "Publicar menús" at bounding box center [341, 102] width 43 height 7
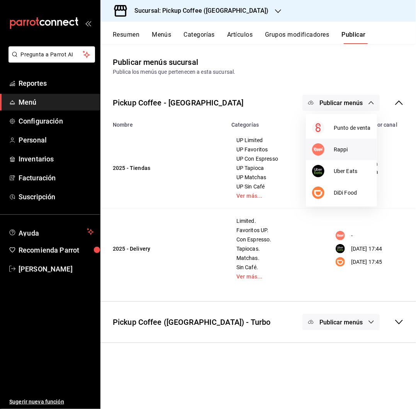
click at [333, 150] on div at bounding box center [323, 149] width 22 height 12
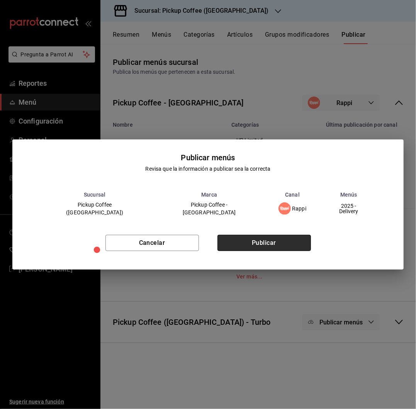
click at [269, 238] on button "Publicar" at bounding box center [265, 243] width 94 height 16
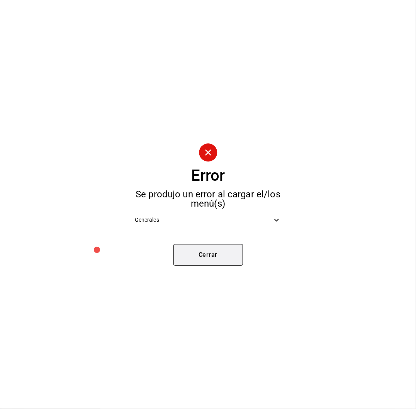
click at [232, 254] on button "Cerrar" at bounding box center [209, 255] width 70 height 22
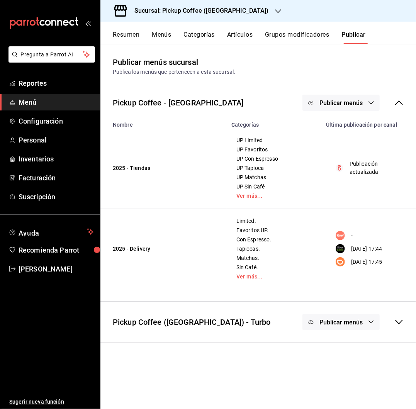
click at [335, 102] on span "Publicar menús" at bounding box center [341, 102] width 43 height 7
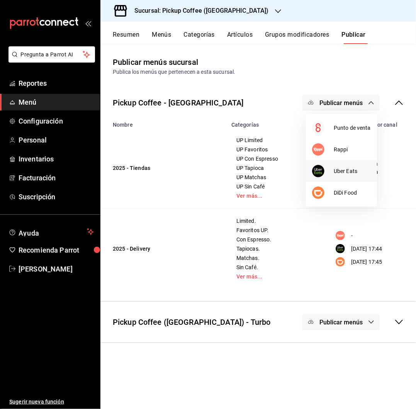
click at [336, 165] on li "Uber Eats" at bounding box center [341, 171] width 71 height 22
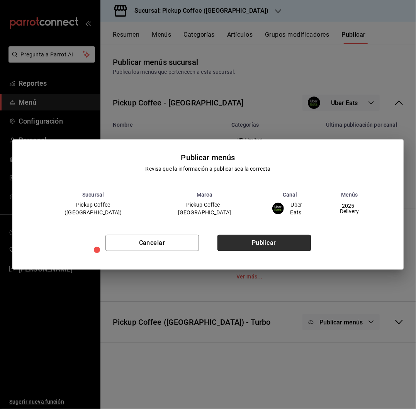
click at [286, 240] on button "Publicar" at bounding box center [265, 243] width 94 height 16
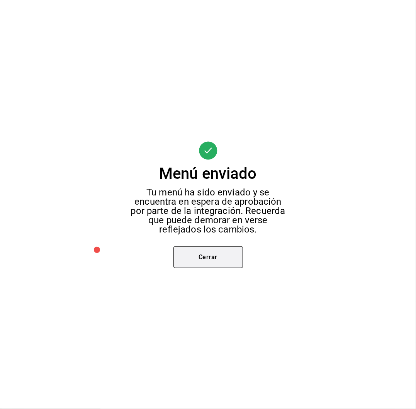
click at [229, 261] on button "Cerrar" at bounding box center [209, 258] width 70 height 22
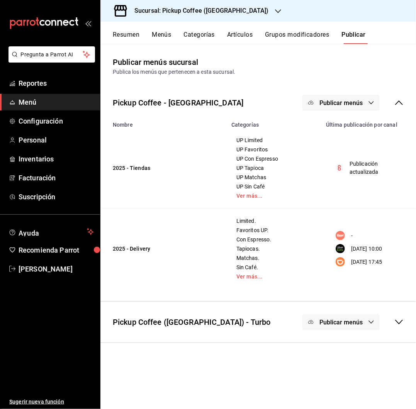
click at [357, 104] on span "Publicar menús" at bounding box center [341, 102] width 43 height 7
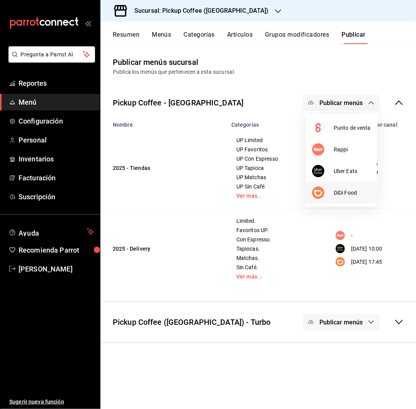
click at [338, 186] on li "DiDi Food" at bounding box center [341, 193] width 71 height 22
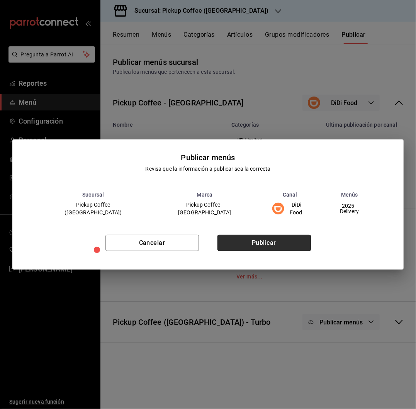
click at [255, 239] on button "Publicar" at bounding box center [265, 243] width 94 height 16
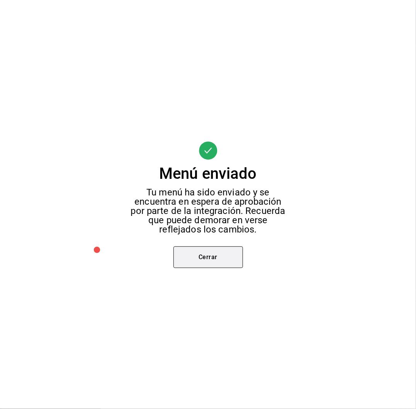
click at [213, 254] on button "Cerrar" at bounding box center [209, 258] width 70 height 22
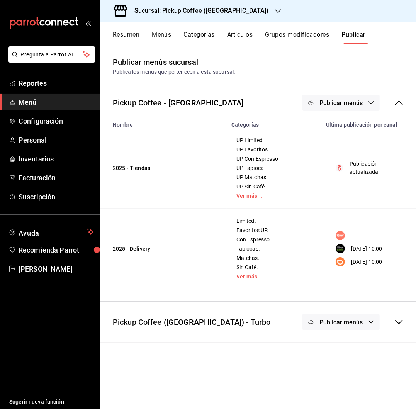
click at [211, 10] on h3 "Sucursal: Pickup Coffee (Montevideo)" at bounding box center [198, 10] width 141 height 9
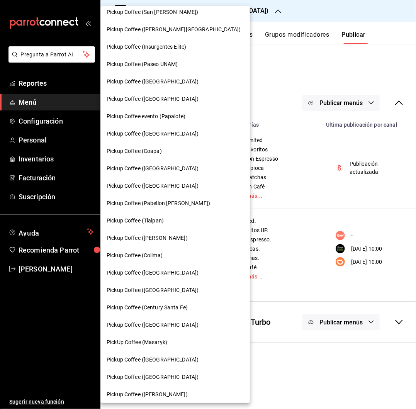
scroll to position [200, 0]
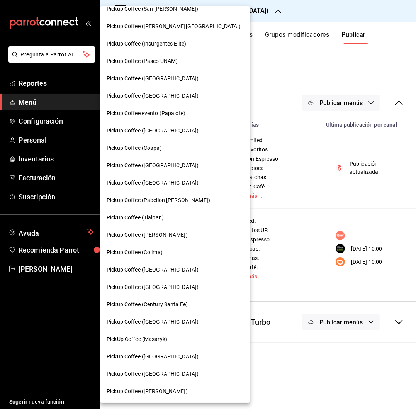
click at [157, 370] on div "Pickup Coffee ([GEOGRAPHIC_DATA])" at bounding box center [175, 374] width 150 height 17
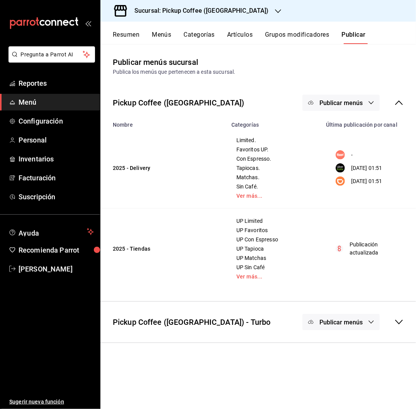
click at [125, 34] on button "Resumen" at bounding box center [126, 37] width 27 height 13
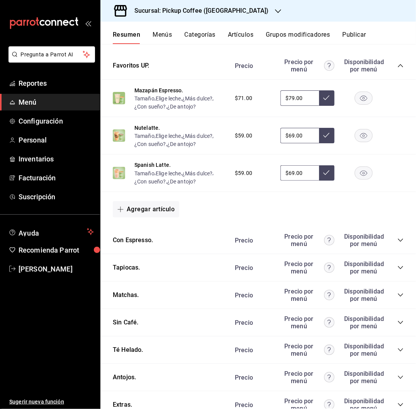
scroll to position [350, 0]
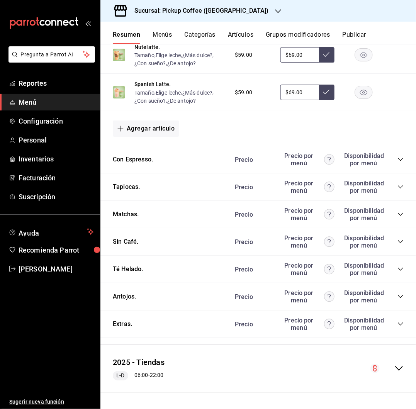
click at [398, 298] on icon "collapse-category-row" at bounding box center [401, 297] width 6 height 6
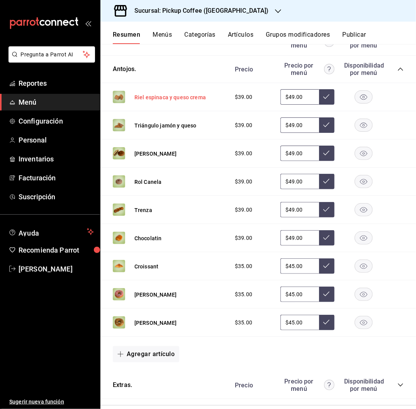
scroll to position [577, 0]
click at [356, 210] on rect "button" at bounding box center [364, 209] width 18 height 13
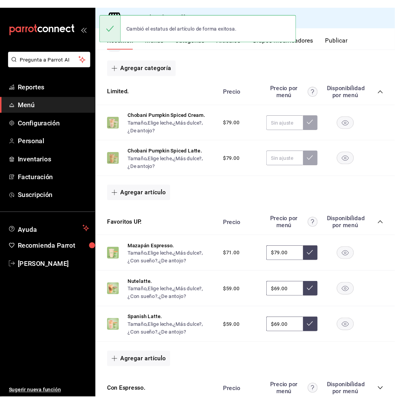
scroll to position [84, 0]
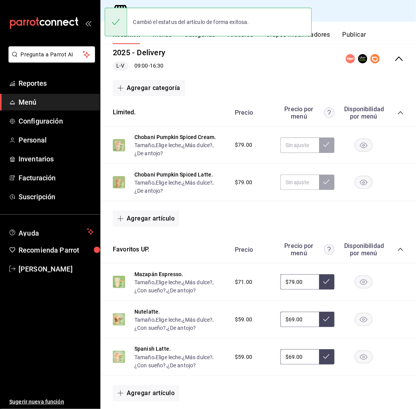
click at [354, 39] on button "Publicar" at bounding box center [354, 37] width 24 height 13
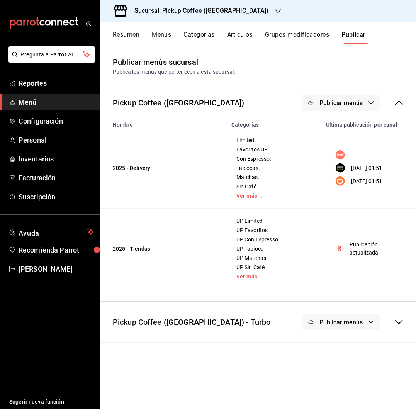
click at [333, 100] on span "Publicar menús" at bounding box center [341, 102] width 43 height 7
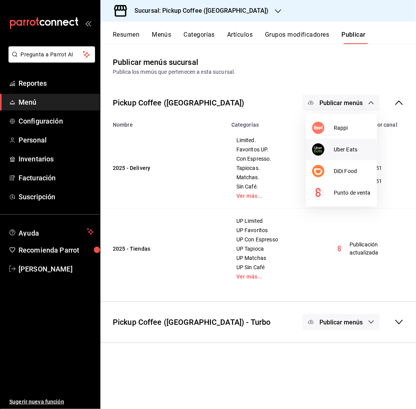
click at [338, 148] on span "Uber Eats" at bounding box center [352, 150] width 37 height 8
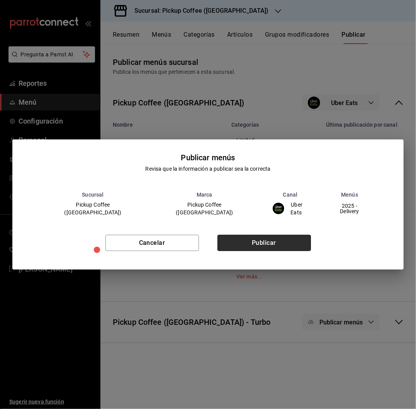
click at [252, 238] on button "Publicar" at bounding box center [265, 243] width 94 height 16
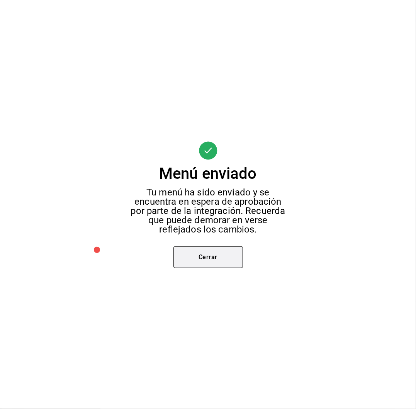
click at [221, 251] on button "Cerrar" at bounding box center [209, 258] width 70 height 22
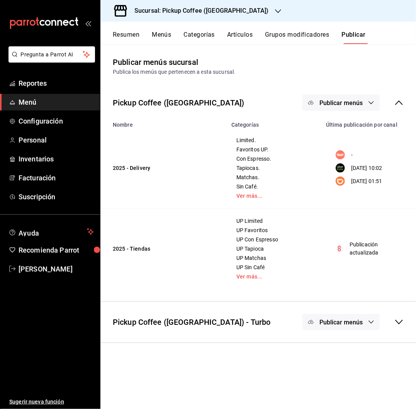
click at [348, 104] on span "Publicar menús" at bounding box center [341, 102] width 43 height 7
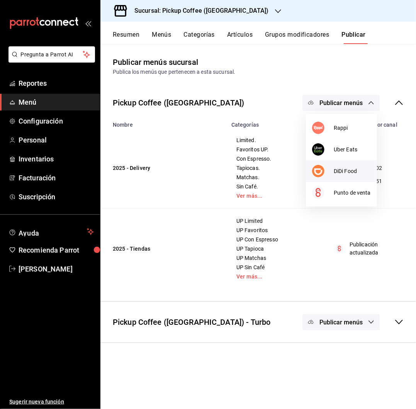
click at [347, 166] on li "DiDi Food" at bounding box center [341, 171] width 71 height 22
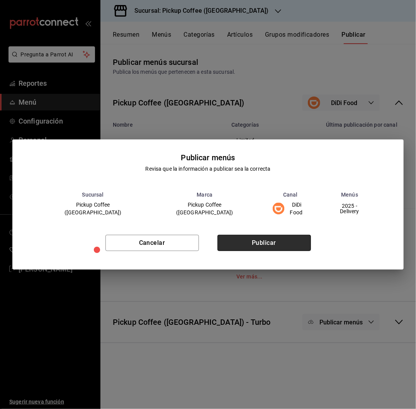
click at [269, 240] on button "Publicar" at bounding box center [265, 243] width 94 height 16
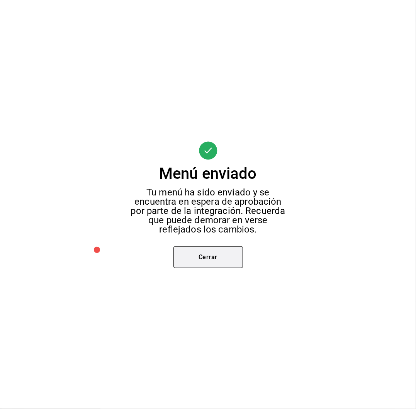
click at [221, 259] on button "Cerrar" at bounding box center [209, 258] width 70 height 22
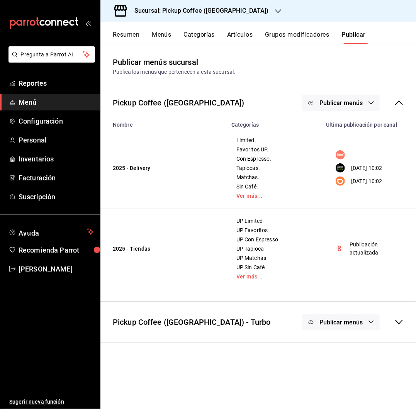
click at [217, 10] on h3 "Sucursal: Pickup Coffee (Uruguay)" at bounding box center [198, 10] width 141 height 9
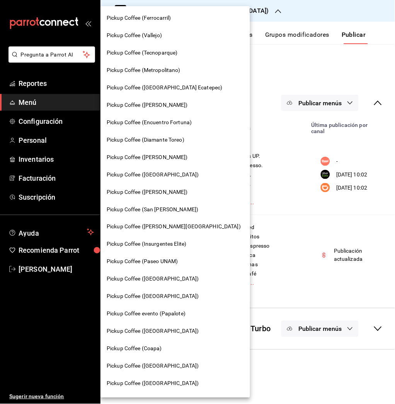
click at [189, 218] on div "Pickup Coffee ([PERSON_NAME][GEOGRAPHIC_DATA])" at bounding box center [175, 226] width 150 height 17
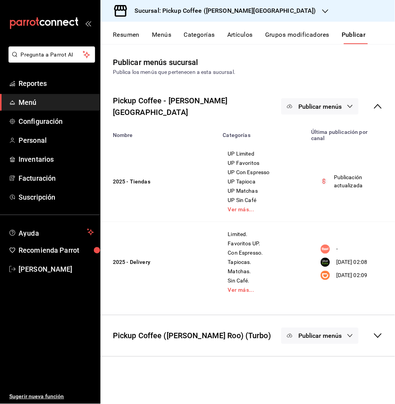
click at [206, 13] on h3 "Sucursal: Pickup Coffee (Quintana Roo)" at bounding box center [222, 10] width 188 height 9
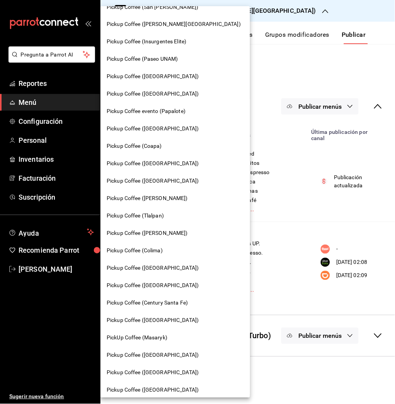
scroll to position [203, 0]
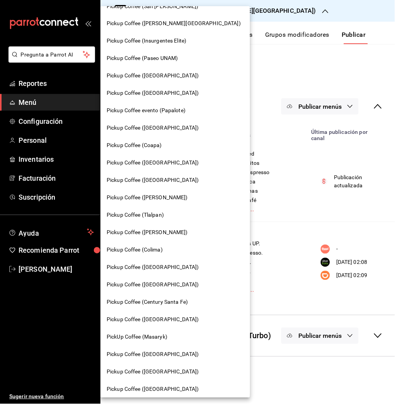
click at [175, 232] on span "Pickup Coffee ([PERSON_NAME])" at bounding box center [147, 232] width 81 height 8
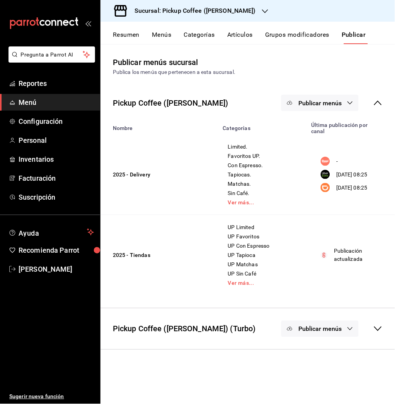
click at [124, 30] on div "Resumen Menús Categorías Artículos Grupos modificadores Publicar" at bounding box center [247, 33] width 295 height 22
click at [124, 36] on button "Resumen" at bounding box center [126, 37] width 27 height 13
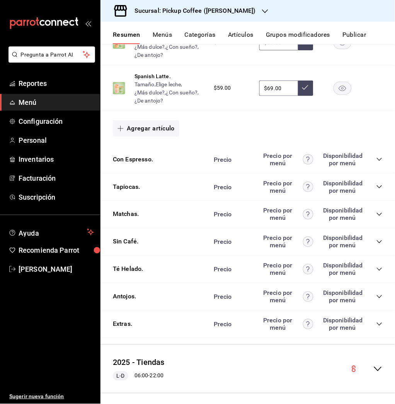
scroll to position [395, 0]
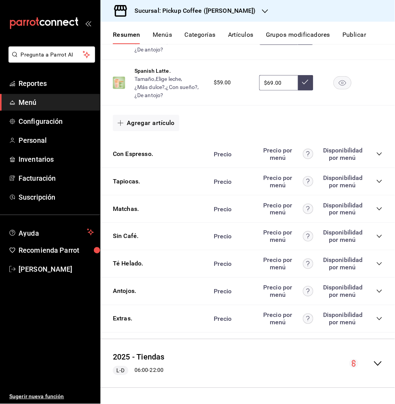
click at [371, 176] on div "Precio Precio por menú Disponibilidad por menú" at bounding box center [294, 181] width 177 height 15
click at [376, 183] on icon "collapse-category-row" at bounding box center [379, 181] width 6 height 6
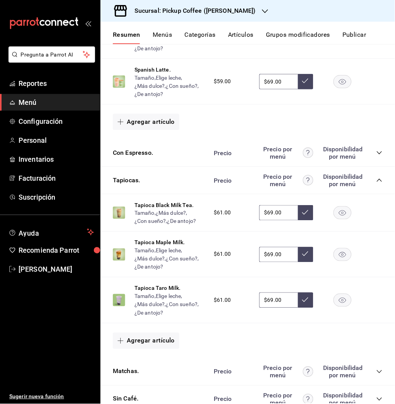
click at [339, 213] on icon "button" at bounding box center [342, 212] width 7 height 5
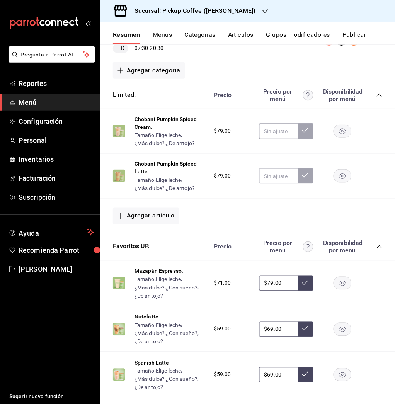
scroll to position [0, 0]
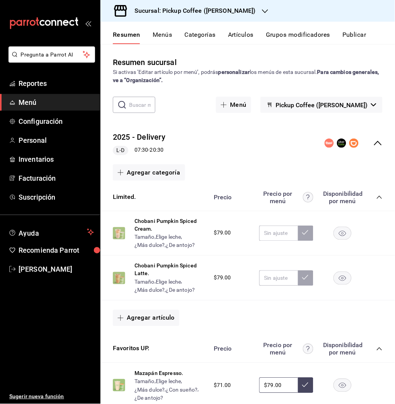
click at [365, 34] on button "Publicar" at bounding box center [354, 37] width 24 height 13
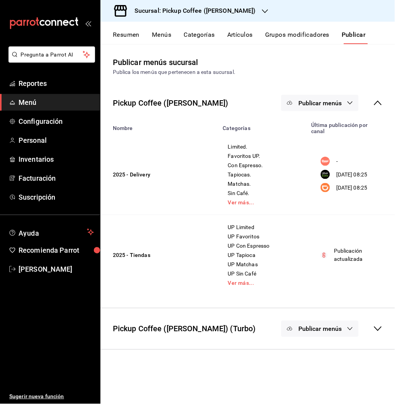
click at [322, 97] on button "Publicar menús" at bounding box center [319, 103] width 77 height 16
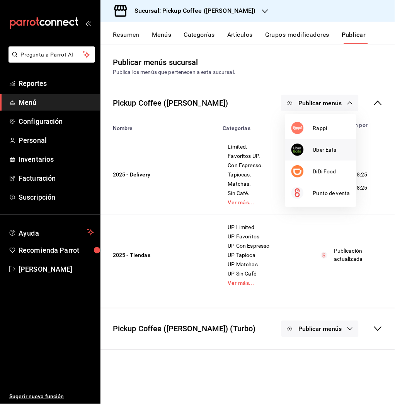
click at [333, 146] on span "Uber Eats" at bounding box center [331, 150] width 37 height 8
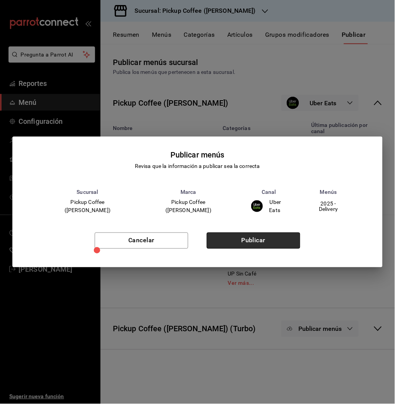
click at [251, 242] on button "Publicar" at bounding box center [254, 240] width 94 height 16
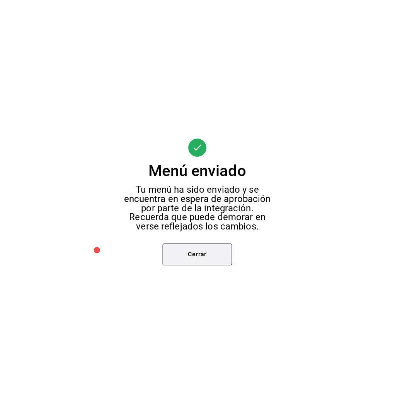
click at [225, 249] on button "Cerrar" at bounding box center [198, 255] width 70 height 22
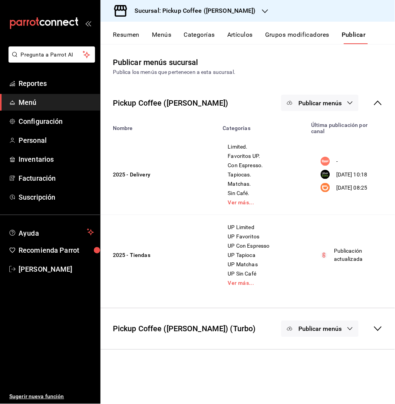
click at [320, 107] on button "Publicar menús" at bounding box center [319, 103] width 77 height 16
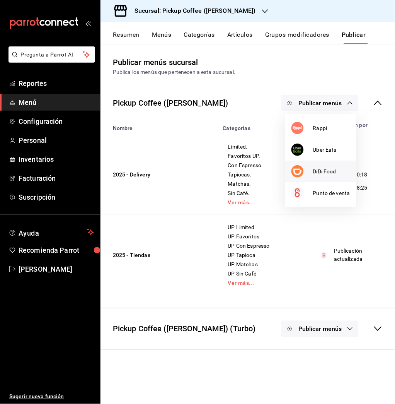
click at [323, 171] on span "DiDi Food" at bounding box center [331, 171] width 37 height 8
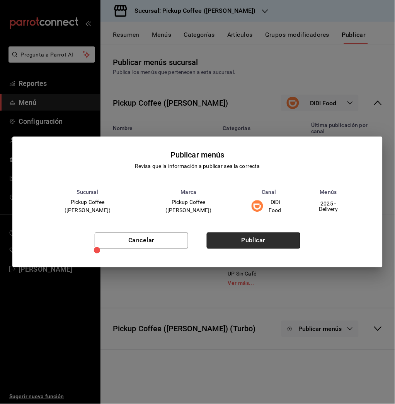
click at [274, 237] on button "Publicar" at bounding box center [254, 240] width 94 height 16
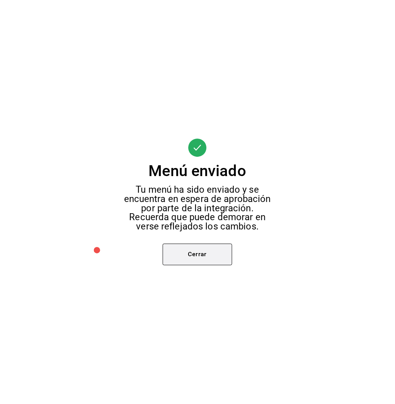
click at [223, 251] on button "Cerrar" at bounding box center [198, 255] width 70 height 22
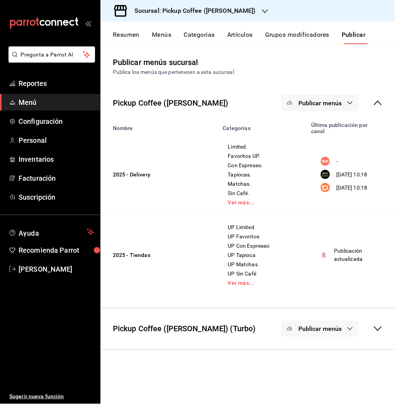
click at [216, 5] on div "Sucursal: Pickup Coffee (Cuauhtemoc)" at bounding box center [189, 11] width 165 height 22
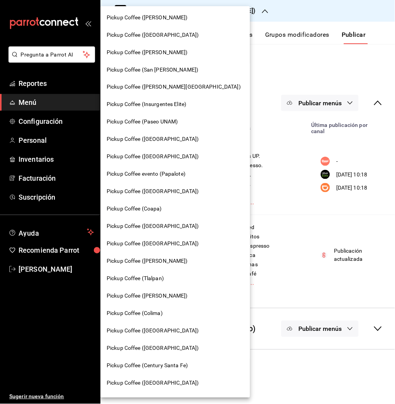
scroll to position [206, 0]
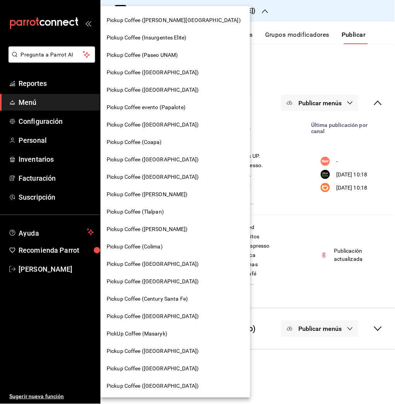
click at [153, 271] on div "Pickup Coffee (Nápoles)" at bounding box center [175, 264] width 150 height 17
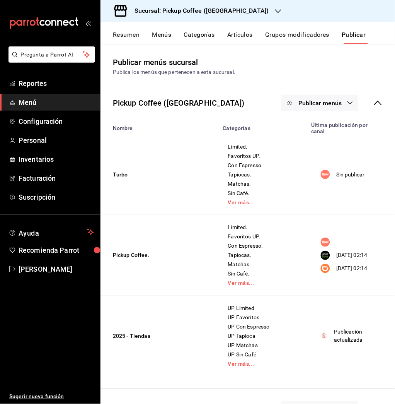
click at [131, 34] on button "Resumen" at bounding box center [126, 37] width 27 height 13
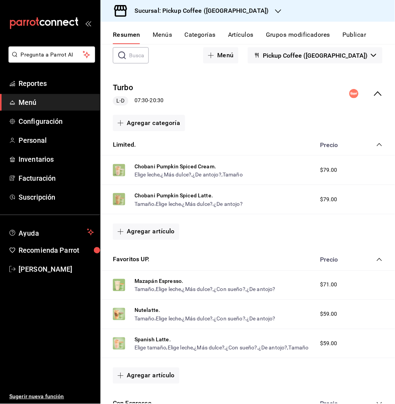
scroll to position [53, 0]
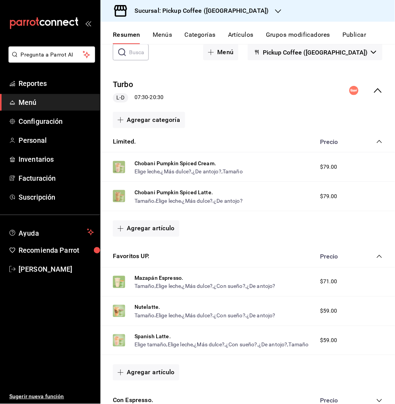
click at [373, 91] on icon "collapse-menu-row" at bounding box center [377, 90] width 9 height 9
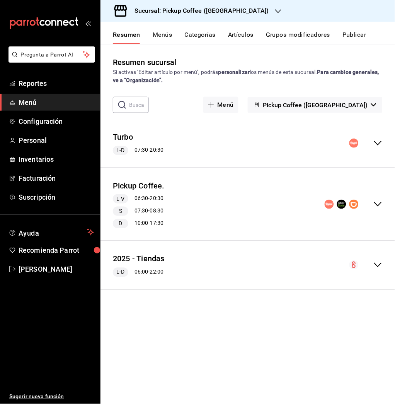
scroll to position [0, 0]
click at [381, 204] on icon "collapse-menu-row" at bounding box center [377, 203] width 9 height 9
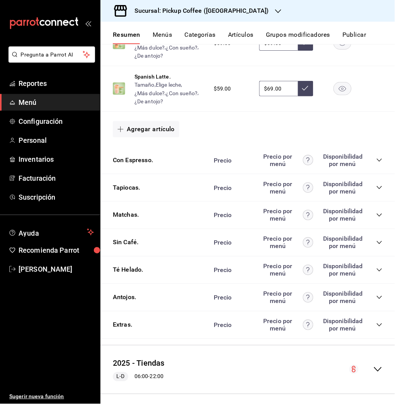
scroll to position [468, 0]
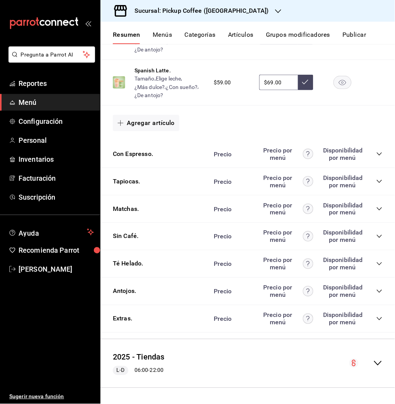
click at [376, 290] on icon "collapse-category-row" at bounding box center [379, 291] width 6 height 6
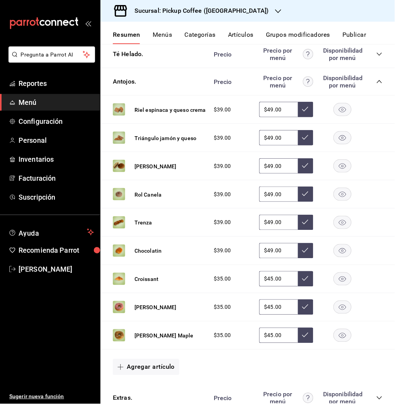
scroll to position [678, 0]
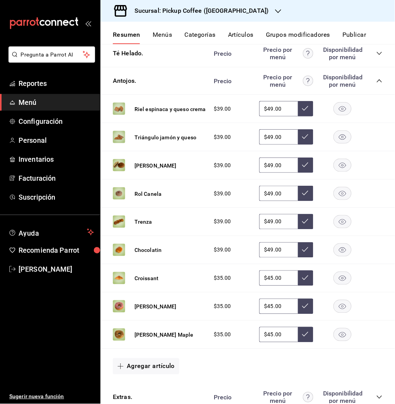
click at [334, 134] on rect "button" at bounding box center [343, 136] width 18 height 13
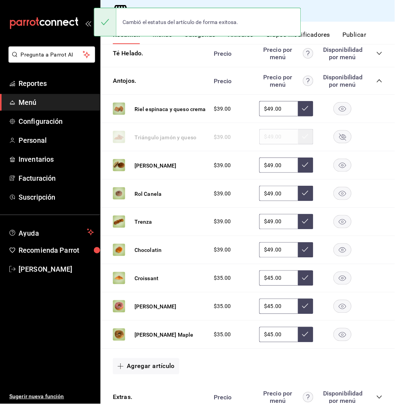
click at [339, 281] on icon "button" at bounding box center [342, 278] width 7 height 5
click at [362, 38] on button "Publicar" at bounding box center [354, 37] width 24 height 13
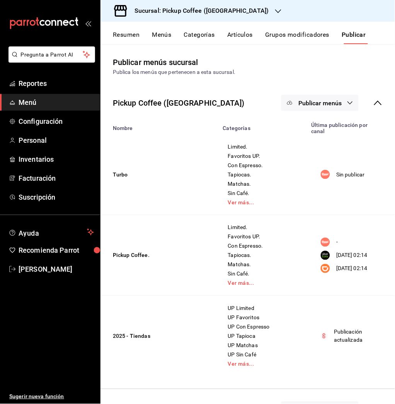
click at [329, 107] on button "Publicar menús" at bounding box center [319, 103] width 77 height 16
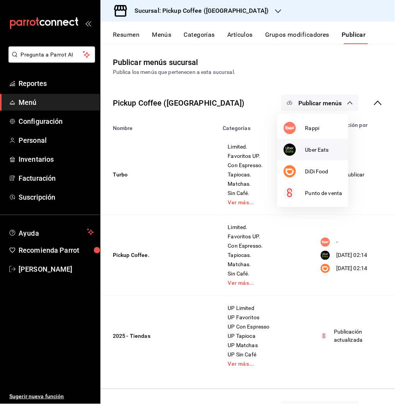
click at [323, 144] on li "Uber Eats" at bounding box center [313, 150] width 71 height 22
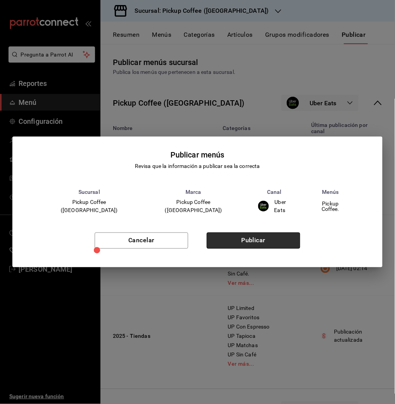
click at [249, 238] on button "Publicar" at bounding box center [254, 240] width 94 height 16
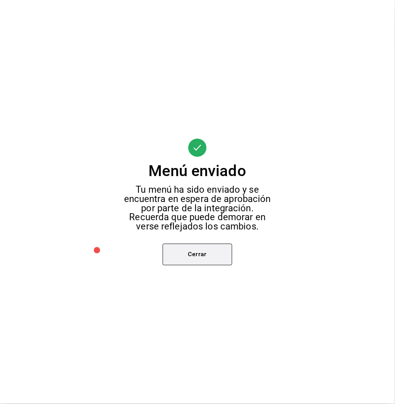
click at [211, 256] on button "Cerrar" at bounding box center [198, 255] width 70 height 22
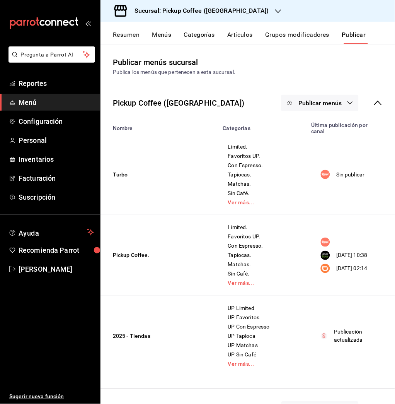
click at [336, 108] on button "Publicar menús" at bounding box center [319, 103] width 77 height 16
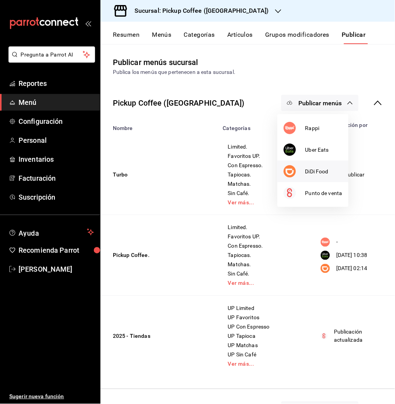
click at [323, 167] on span "DiDi Food" at bounding box center [323, 171] width 37 height 8
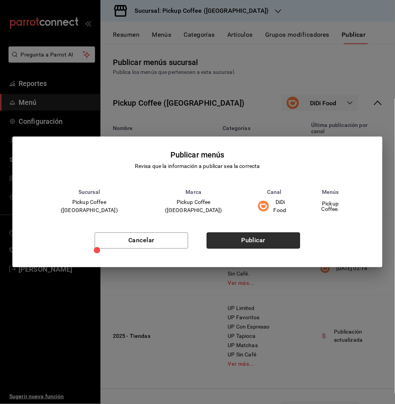
click at [242, 244] on button "Publicar" at bounding box center [254, 240] width 94 height 16
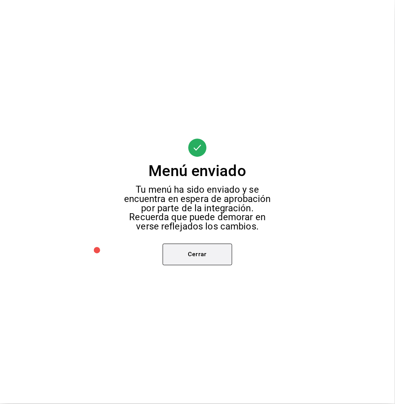
click at [194, 254] on button "Cerrar" at bounding box center [198, 255] width 70 height 22
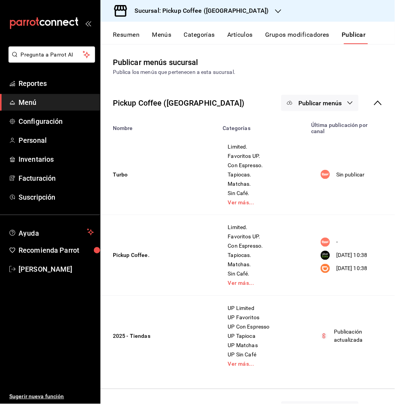
click at [132, 37] on button "Resumen" at bounding box center [126, 37] width 27 height 13
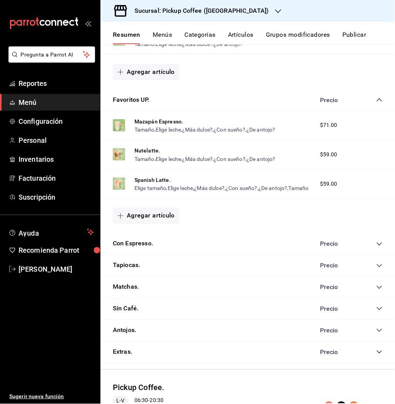
scroll to position [320, 0]
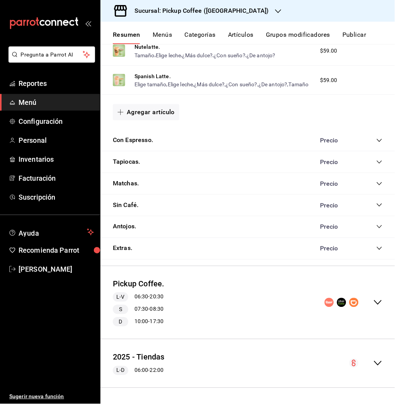
click at [376, 227] on icon "collapse-category-row" at bounding box center [379, 226] width 6 height 6
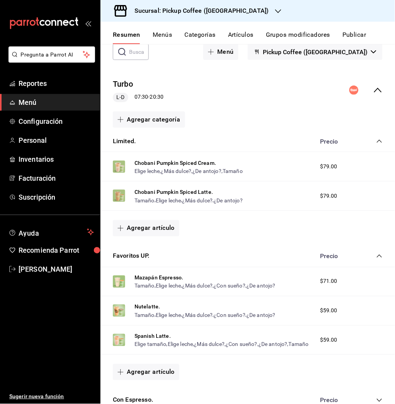
scroll to position [0, 0]
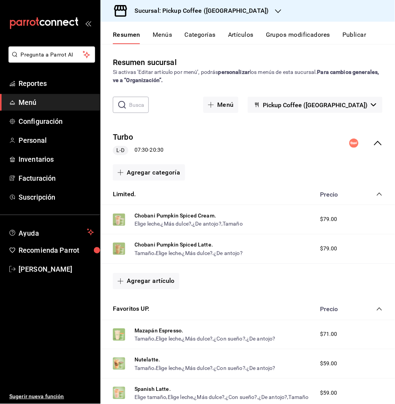
click at [212, 11] on h3 "Sucursal: Pickup Coffee (Nápoles)" at bounding box center [198, 10] width 141 height 9
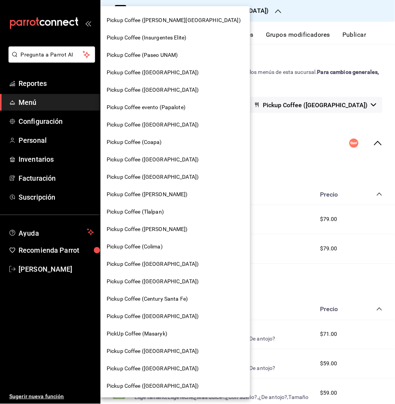
scroll to position [206, 0]
click at [160, 247] on span "Pickup Coffee (Colima)" at bounding box center [135, 247] width 56 height 8
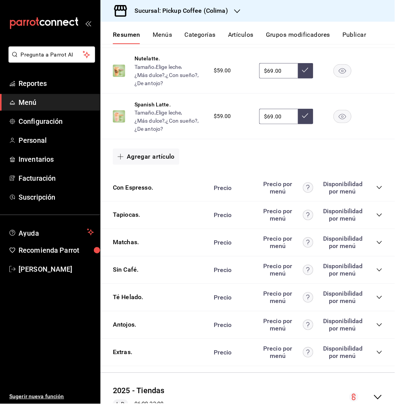
scroll to position [407, 0]
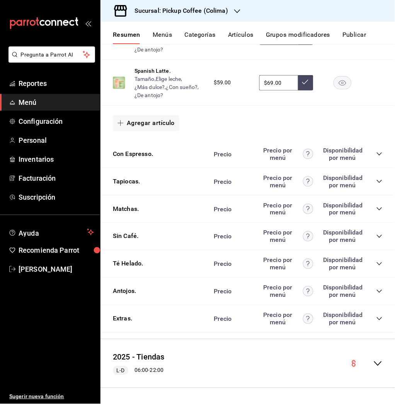
click at [376, 290] on icon "collapse-category-row" at bounding box center [379, 291] width 6 height 6
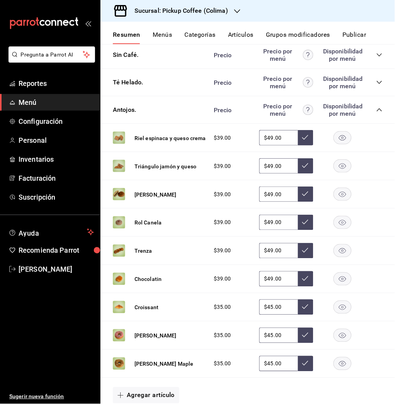
scroll to position [647, 0]
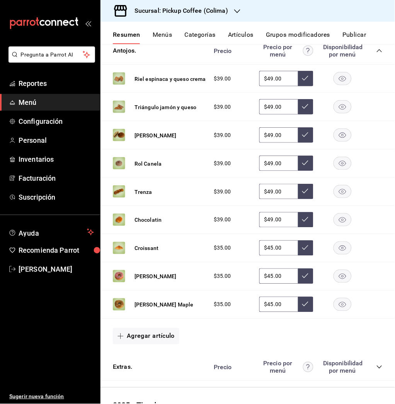
click at [339, 279] on icon "button" at bounding box center [342, 276] width 7 height 5
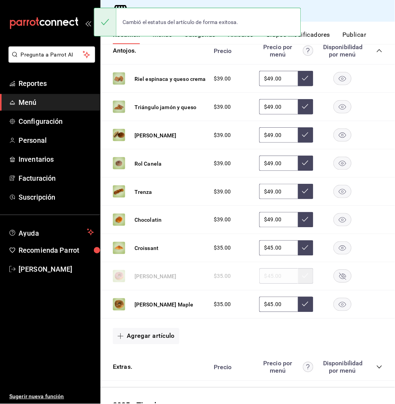
click at [336, 303] on rect "button" at bounding box center [343, 304] width 18 height 13
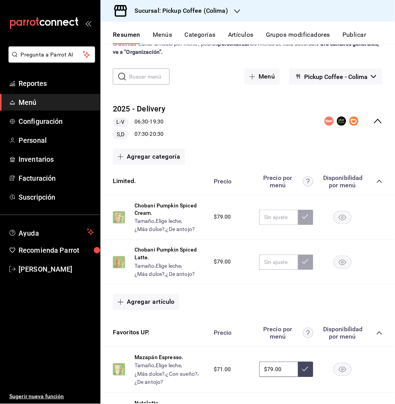
scroll to position [0, 0]
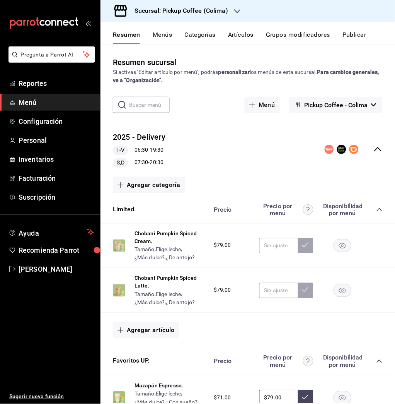
click at [238, 31] on button "Artículos" at bounding box center [241, 37] width 26 height 13
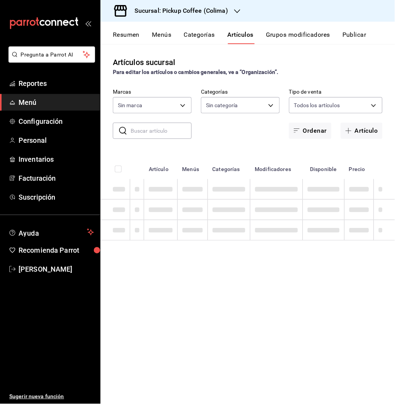
type input "d83f50b4-8f3e-44be-bc23-700135d6ce80,859300f1-5eaf-4a7d-a512-decb7b2d7d6c"
type input "fd89c4c0-3219-4774-a4b1-ed088335ccba,10687800-e84d-4a1b-9b66-2dc72c02489b,5cf77…"
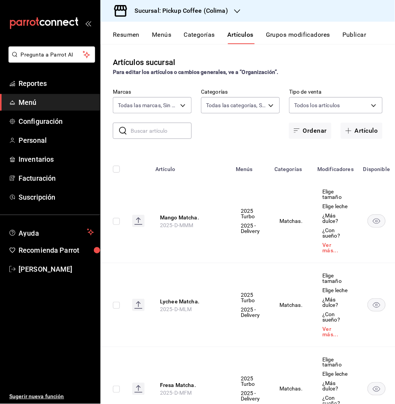
click at [162, 132] on input "text" at bounding box center [161, 130] width 61 height 15
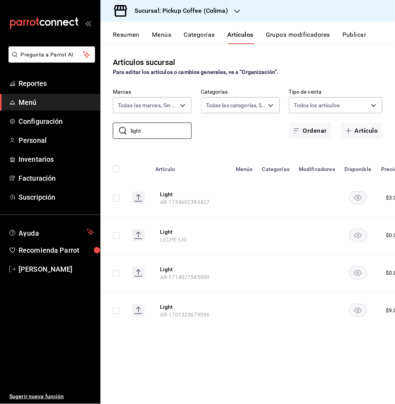
type input "light"
click at [359, 200] on rect "availability-product" at bounding box center [358, 197] width 18 height 13
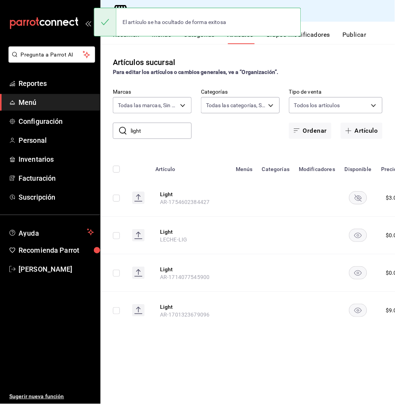
click at [364, 234] on rect "availability-product" at bounding box center [358, 234] width 18 height 13
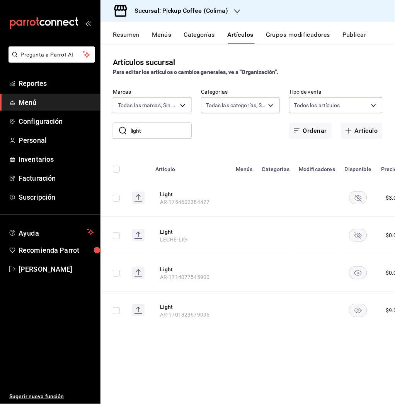
click at [357, 274] on rect "availability-product" at bounding box center [358, 272] width 18 height 13
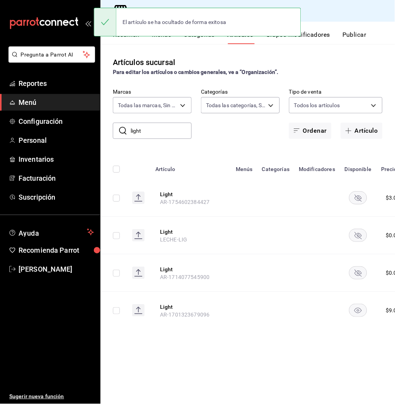
click at [357, 311] on icon "availability-product" at bounding box center [357, 310] width 7 height 5
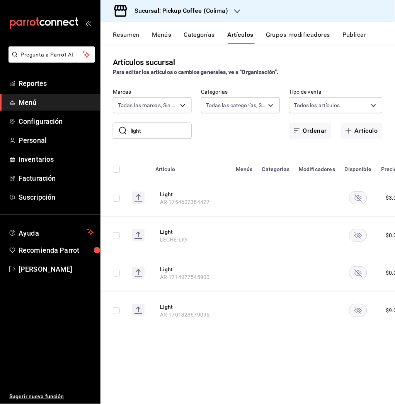
click at [350, 30] on div "Resumen Menús Categorías Artículos Grupos modificadores Publicar" at bounding box center [247, 33] width 295 height 22
click at [351, 34] on button "Publicar" at bounding box center [354, 37] width 24 height 13
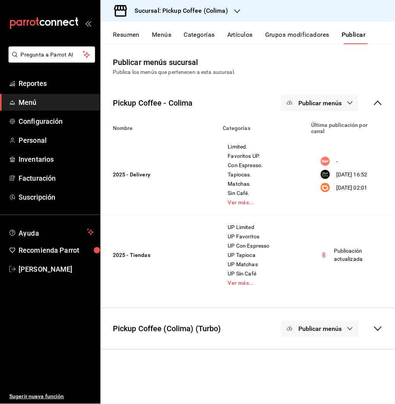
click at [330, 102] on span "Publicar menús" at bounding box center [319, 102] width 43 height 7
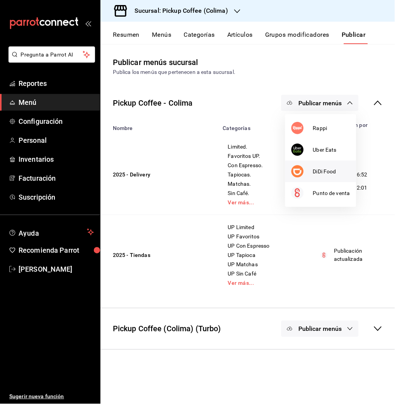
click at [329, 179] on li "DiDi Food" at bounding box center [320, 171] width 71 height 22
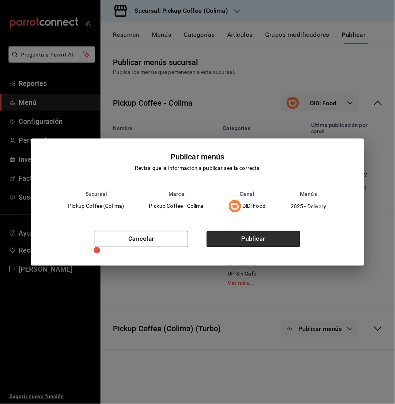
click at [259, 242] on button "Publicar" at bounding box center [254, 239] width 94 height 16
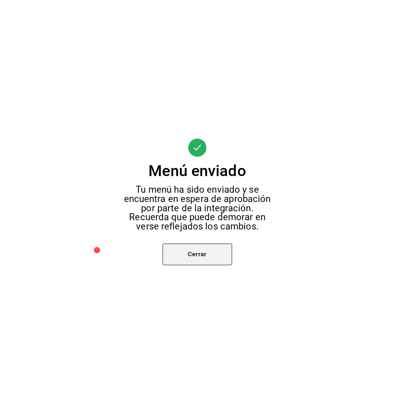
click at [213, 255] on button "Cerrar" at bounding box center [198, 255] width 70 height 22
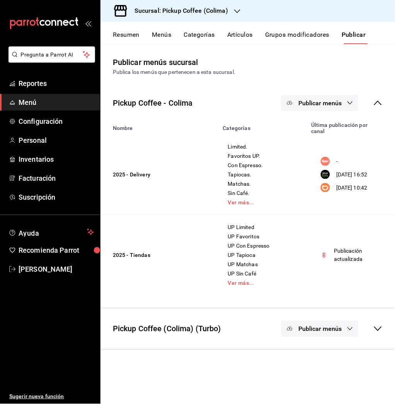
click at [319, 105] on span "Publicar menús" at bounding box center [319, 102] width 43 height 7
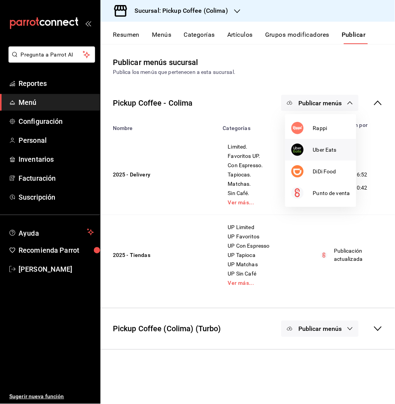
click at [326, 150] on span "Uber Eats" at bounding box center [331, 150] width 37 height 8
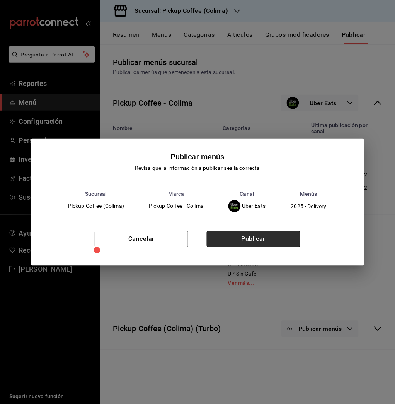
click at [264, 234] on button "Publicar" at bounding box center [254, 239] width 94 height 16
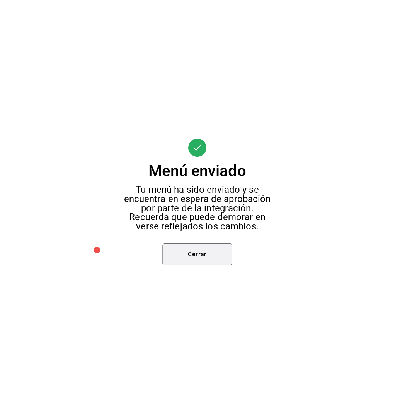
click at [221, 258] on button "Cerrar" at bounding box center [198, 255] width 70 height 22
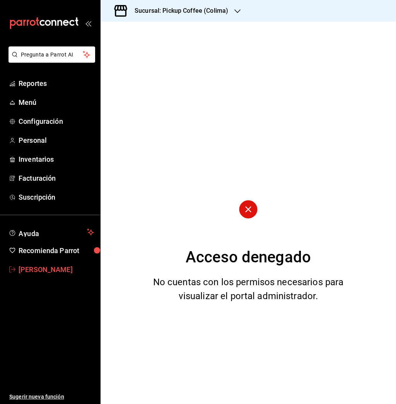
click at [44, 266] on span "[PERSON_NAME]" at bounding box center [56, 269] width 75 height 10
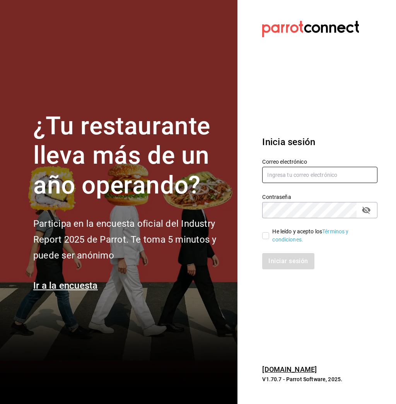
type input "gabriela.villagran@pickup-coffee.com"
click at [272, 238] on link "Términos y condiciones." at bounding box center [310, 235] width 76 height 14
click at [267, 233] on input "He leído y acepto los Términos y condiciones." at bounding box center [265, 235] width 7 height 7
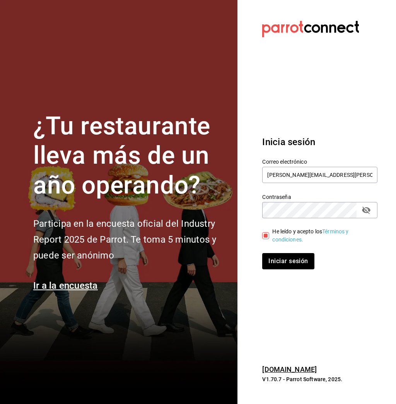
click at [267, 233] on input "He leído y acepto los Términos y condiciones." at bounding box center [265, 235] width 7 height 7
drag, startPoint x: 262, startPoint y: 234, endPoint x: 266, endPoint y: 235, distance: 4.0
click at [266, 235] on input "He leído y acepto los Términos y condiciones." at bounding box center [265, 235] width 7 height 7
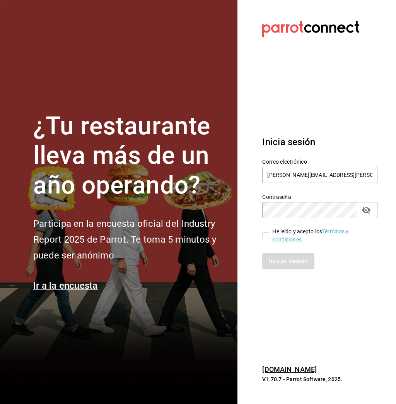
checkbox input "true"
click at [277, 253] on button "Iniciar sesión" at bounding box center [288, 261] width 53 height 16
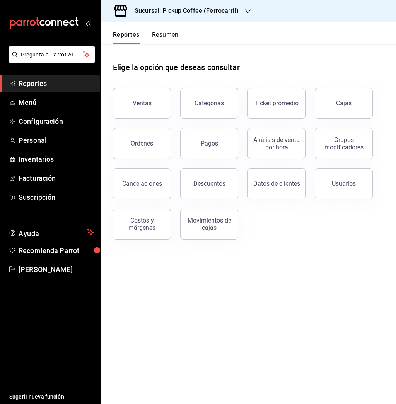
click at [227, 10] on h3 "Sucursal: Pickup Coffee (Ferrocarril)" at bounding box center [183, 10] width 110 height 9
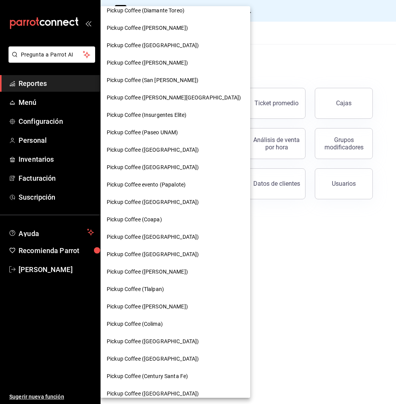
scroll to position [206, 0]
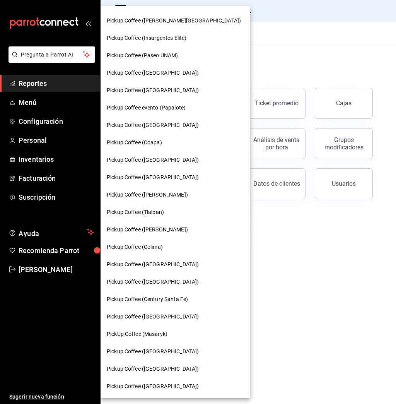
click at [156, 269] on div "Pickup Coffee ([GEOGRAPHIC_DATA])" at bounding box center [175, 264] width 150 height 17
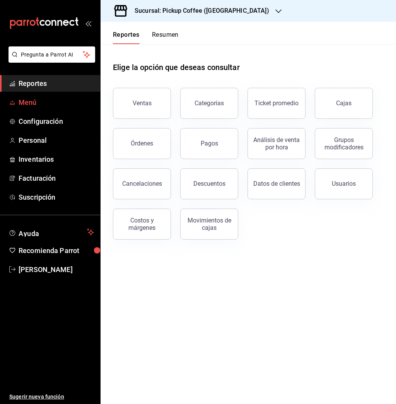
click at [33, 102] on span "Menú" at bounding box center [56, 102] width 75 height 10
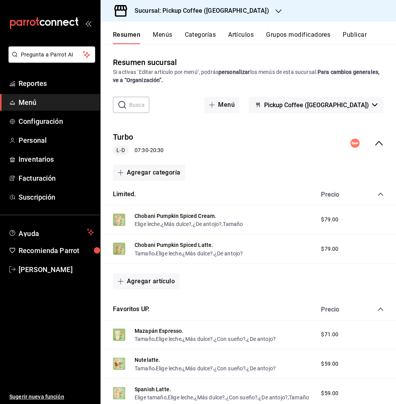
click at [374, 145] on icon "collapse-menu-row" at bounding box center [378, 142] width 9 height 9
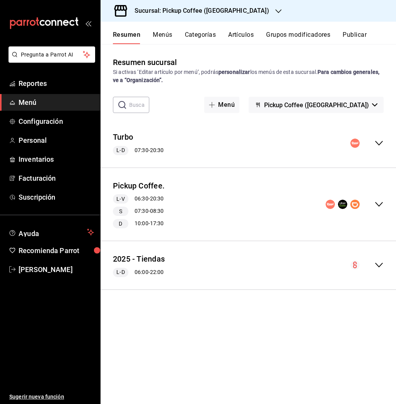
click at [379, 202] on icon "collapse-menu-row" at bounding box center [378, 203] width 9 height 9
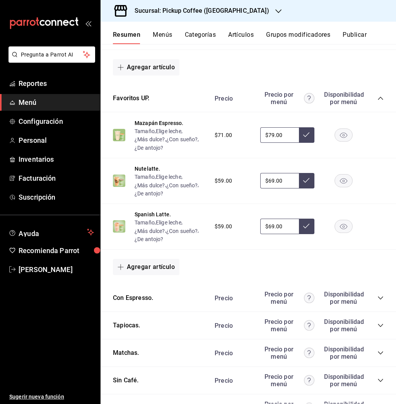
scroll to position [468, 0]
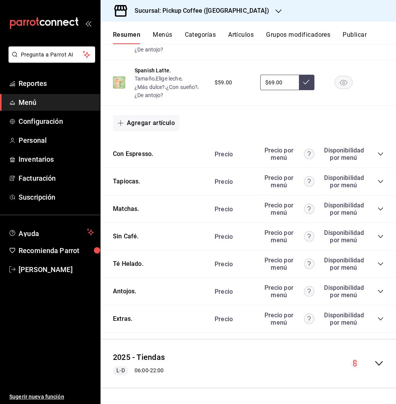
click at [378, 290] on icon "collapse-category-row" at bounding box center [380, 291] width 5 height 3
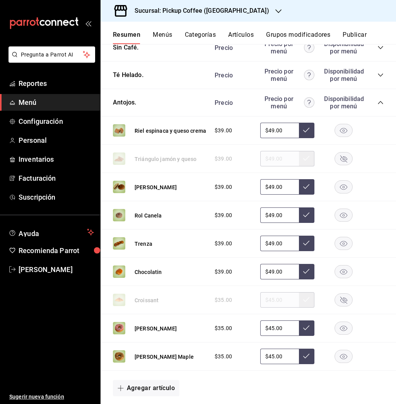
scroll to position [658, 0]
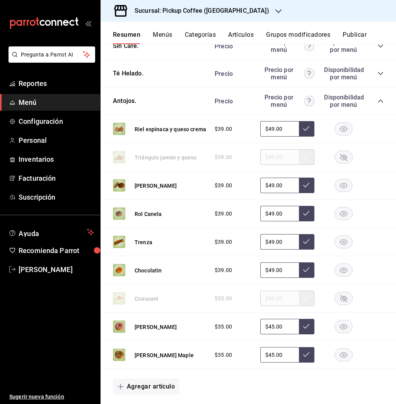
click at [336, 216] on rect "button" at bounding box center [344, 213] width 18 height 13
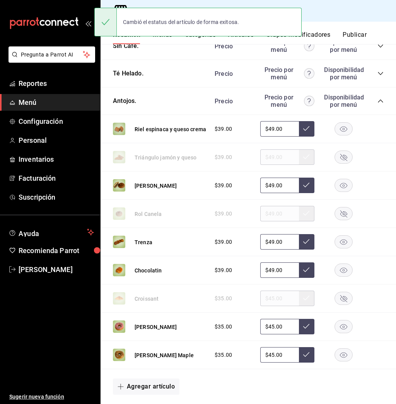
click at [335, 188] on rect "button" at bounding box center [344, 185] width 18 height 13
click at [366, 31] on button "Publicar" at bounding box center [354, 37] width 24 height 13
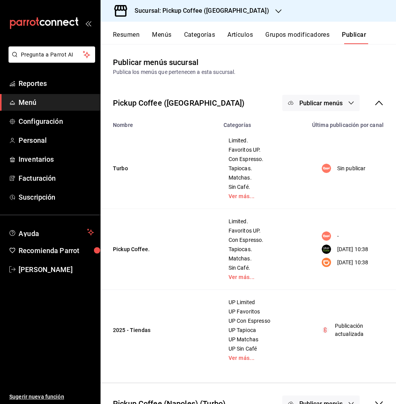
click at [321, 101] on span "Publicar menús" at bounding box center [320, 102] width 43 height 7
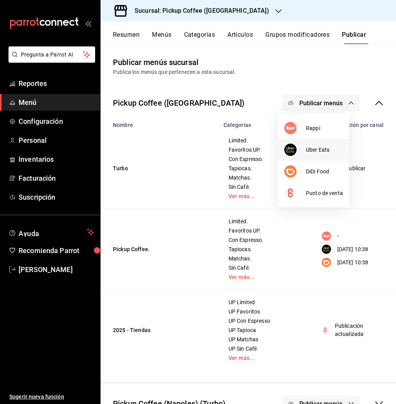
click at [306, 152] on span "Uber Eats" at bounding box center [324, 150] width 37 height 8
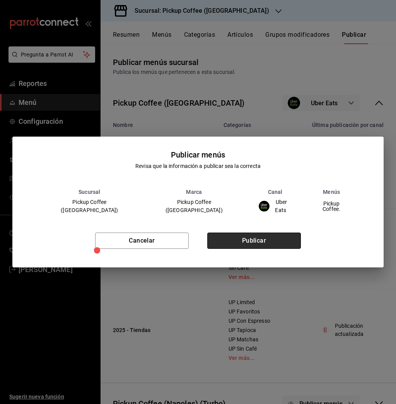
click at [246, 238] on button "Publicar" at bounding box center [254, 240] width 94 height 16
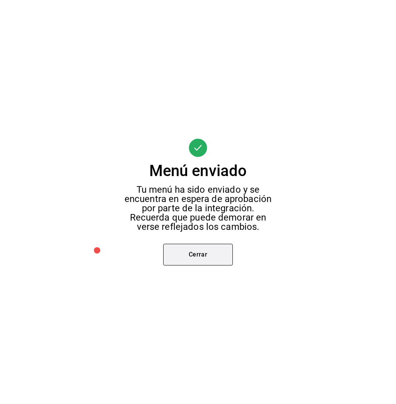
click at [208, 247] on button "Cerrar" at bounding box center [198, 255] width 70 height 22
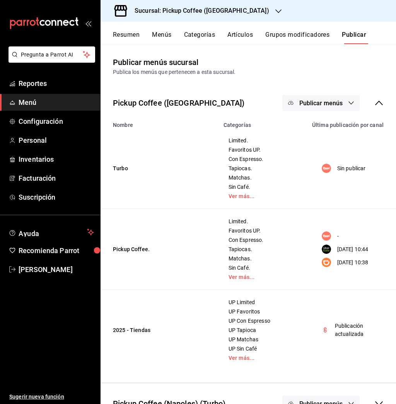
click at [332, 98] on button "Publicar menús" at bounding box center [320, 103] width 77 height 16
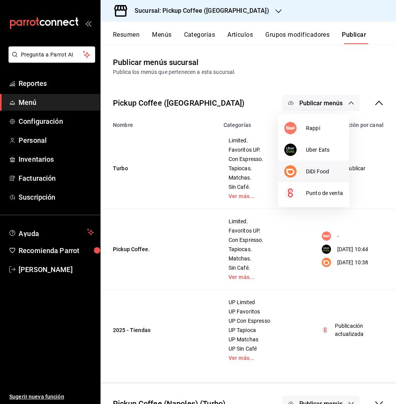
click at [320, 167] on span "DiDi Food" at bounding box center [324, 171] width 37 height 8
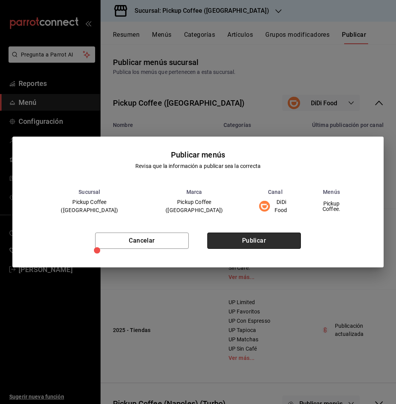
click at [250, 240] on button "Publicar" at bounding box center [254, 240] width 94 height 16
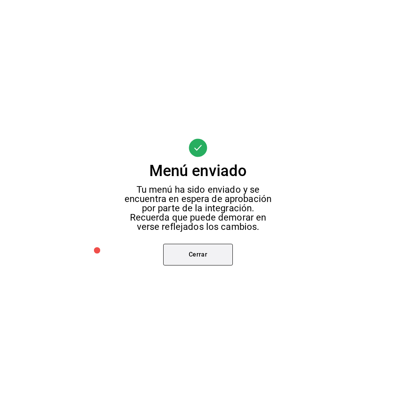
click at [214, 252] on button "Cerrar" at bounding box center [198, 255] width 70 height 22
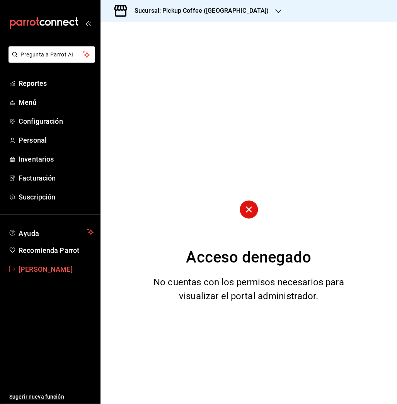
click at [48, 267] on span "[PERSON_NAME]" at bounding box center [56, 269] width 75 height 10
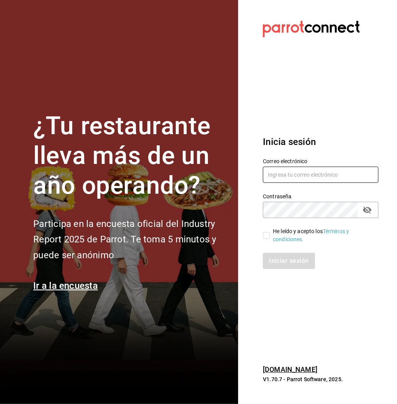
type input "[PERSON_NAME][EMAIL_ADDRESS][PERSON_NAME][DOMAIN_NAME]"
click at [283, 235] on div "He leído y acepto los Términos y condiciones." at bounding box center [322, 235] width 99 height 16
click at [270, 235] on input "He leído y acepto los Términos y condiciones." at bounding box center [266, 235] width 7 height 7
checkbox input "true"
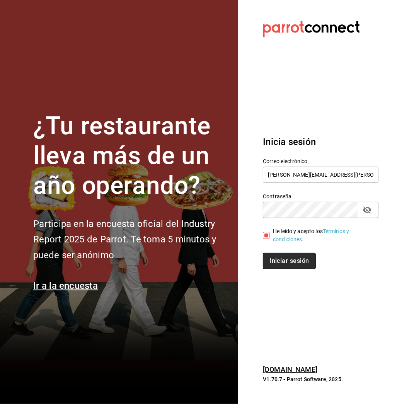
click at [293, 261] on button "Iniciar sesión" at bounding box center [289, 261] width 53 height 16
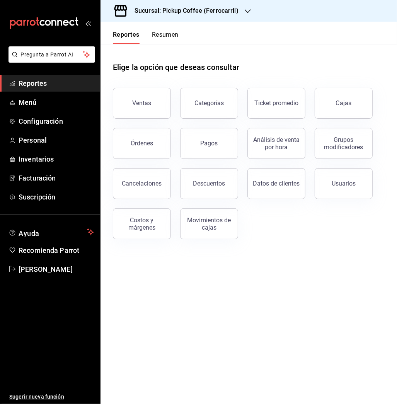
click at [193, 10] on h3 "Sucursal: Pickup Coffee (Ferrocarril)" at bounding box center [183, 10] width 110 height 9
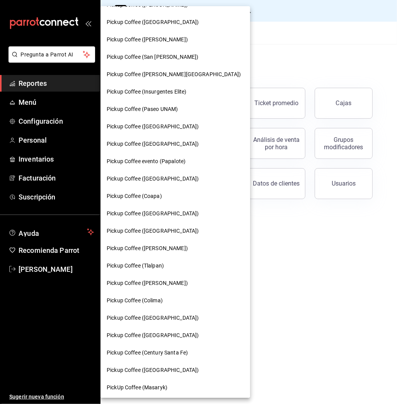
scroll to position [206, 0]
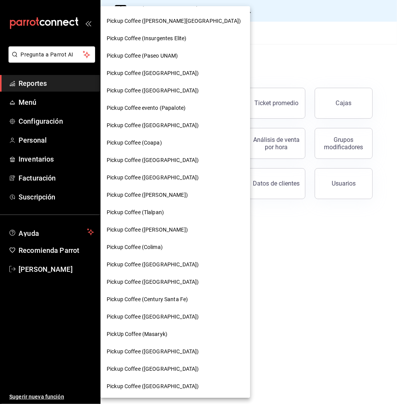
click at [159, 247] on span "Pickup Coffee (Colima)" at bounding box center [135, 247] width 56 height 8
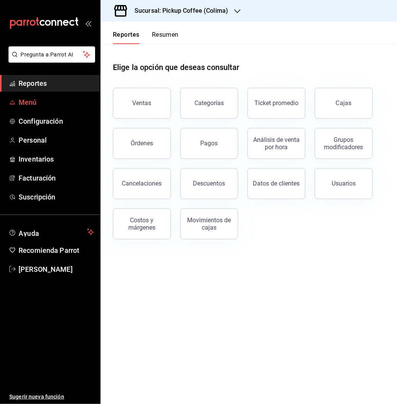
click at [29, 103] on span "Menú" at bounding box center [56, 102] width 75 height 10
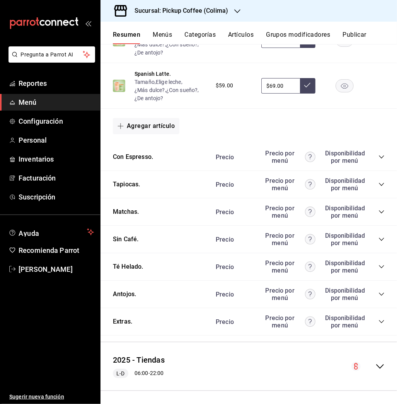
scroll to position [407, 0]
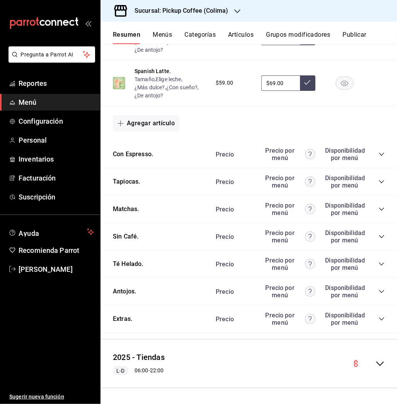
click at [379, 290] on icon "collapse-category-row" at bounding box center [381, 291] width 5 height 3
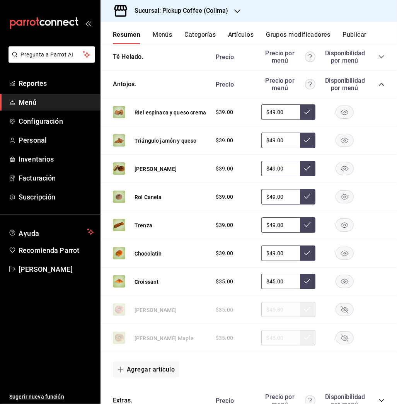
scroll to position [615, 0]
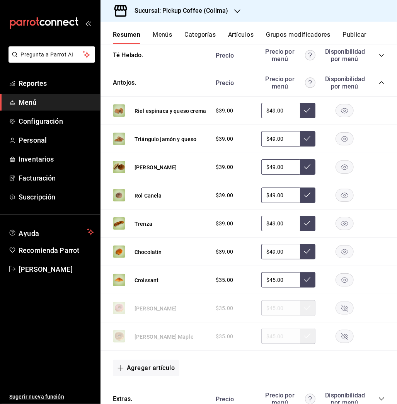
click at [336, 174] on rect "button" at bounding box center [345, 167] width 18 height 13
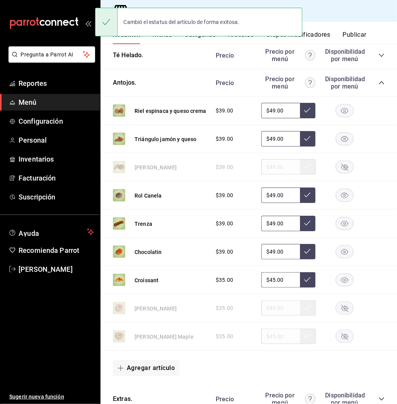
click at [347, 36] on button "Publicar" at bounding box center [354, 37] width 24 height 13
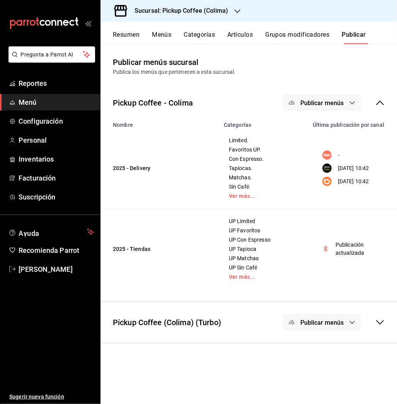
click at [315, 106] on span "Publicar menús" at bounding box center [321, 102] width 43 height 7
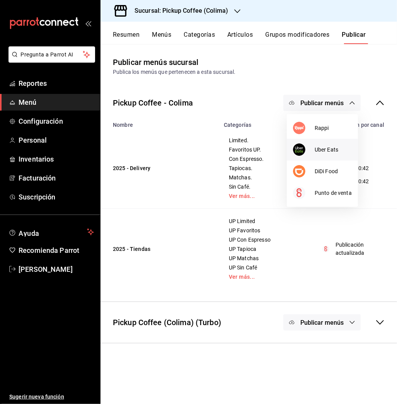
click at [330, 144] on li "Uber Eats" at bounding box center [322, 150] width 71 height 22
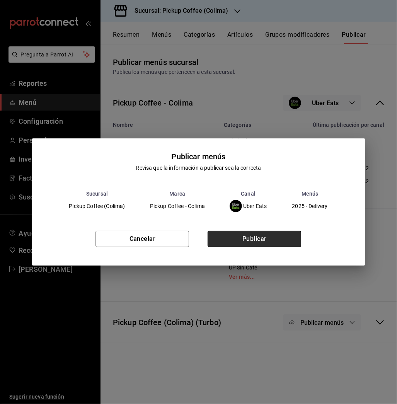
click at [274, 235] on button "Publicar" at bounding box center [255, 239] width 94 height 16
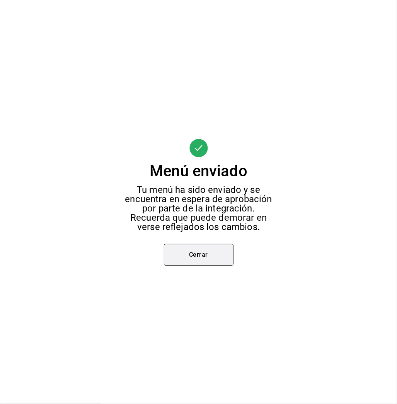
click at [210, 246] on button "Cerrar" at bounding box center [199, 255] width 70 height 22
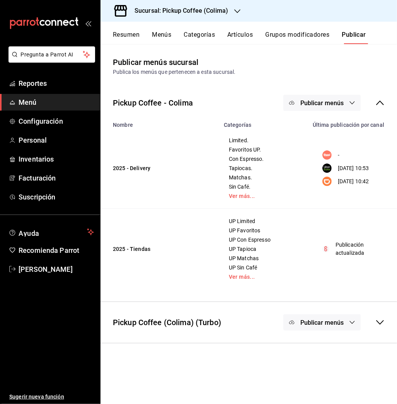
click at [329, 98] on button "Publicar menús" at bounding box center [321, 103] width 77 height 16
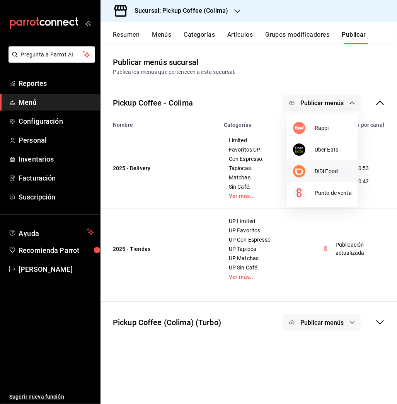
click at [315, 167] on span "DiDi Food" at bounding box center [333, 171] width 37 height 8
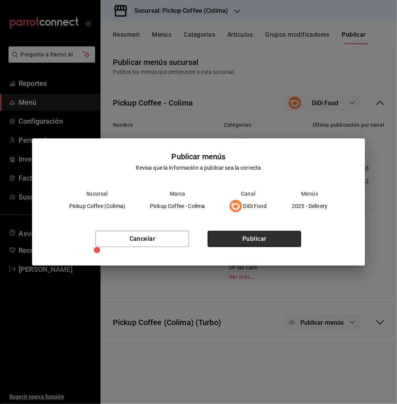
click at [275, 236] on button "Publicar" at bounding box center [255, 239] width 94 height 16
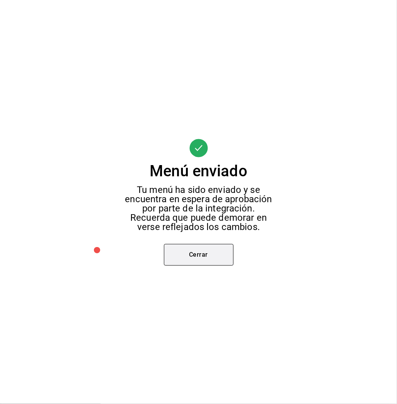
click at [211, 253] on button "Cerrar" at bounding box center [199, 255] width 70 height 22
